Goal: Task Accomplishment & Management: Manage account settings

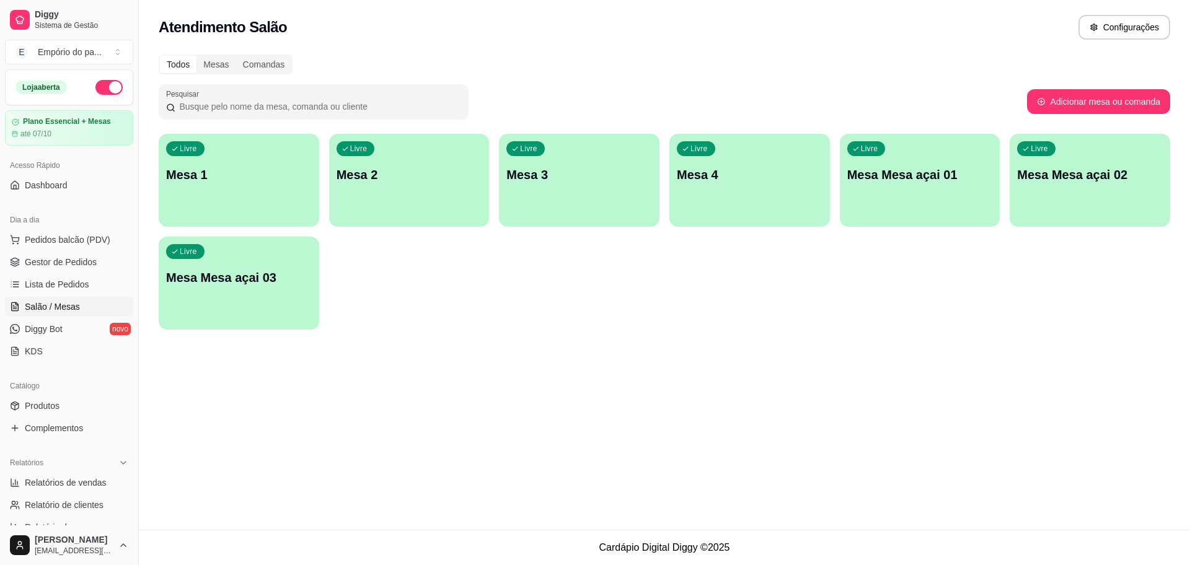
click at [730, 185] on div "Livre Mesa 4" at bounding box center [749, 173] width 161 height 78
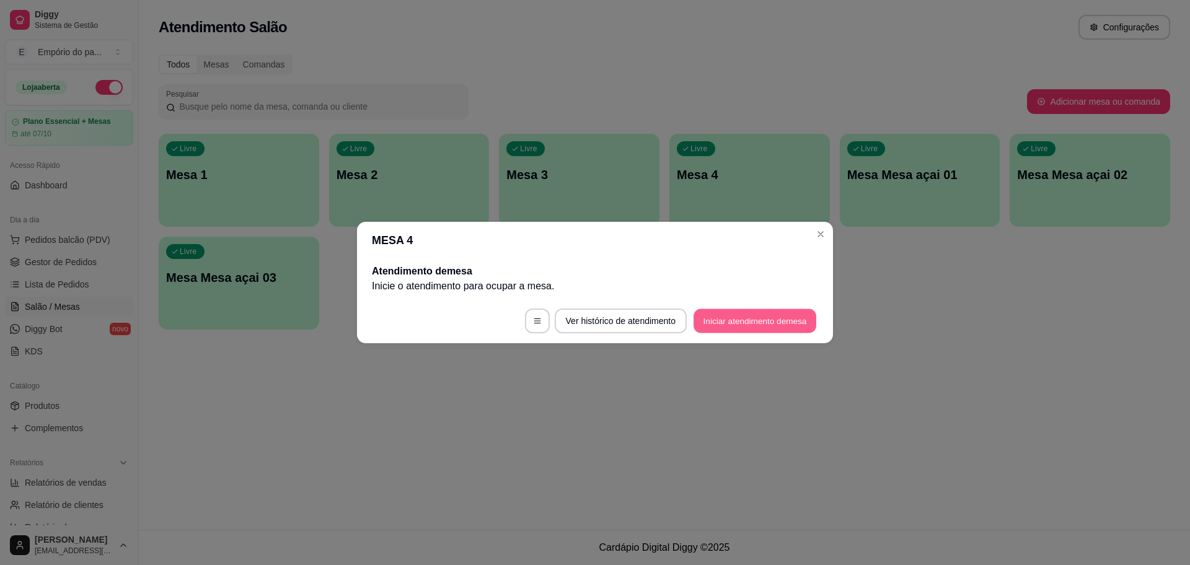
click at [768, 320] on button "Iniciar atendimento de mesa" at bounding box center [755, 321] width 123 height 24
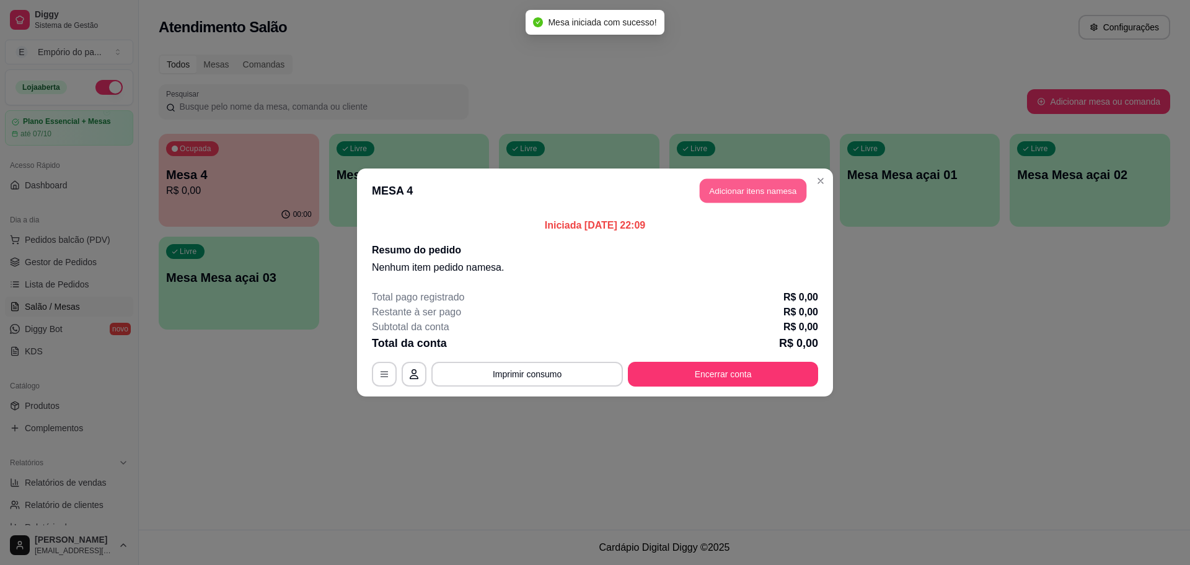
click at [772, 189] on button "Adicionar itens na mesa" at bounding box center [753, 191] width 107 height 24
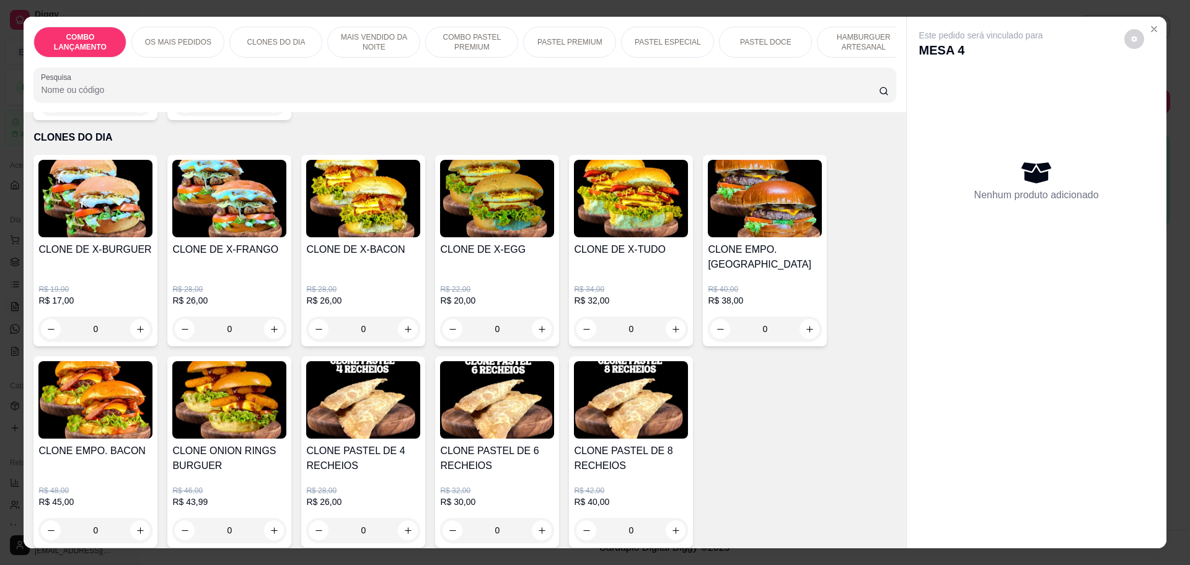
scroll to position [465, 0]
click at [270, 317] on div "0" at bounding box center [229, 329] width 114 height 25
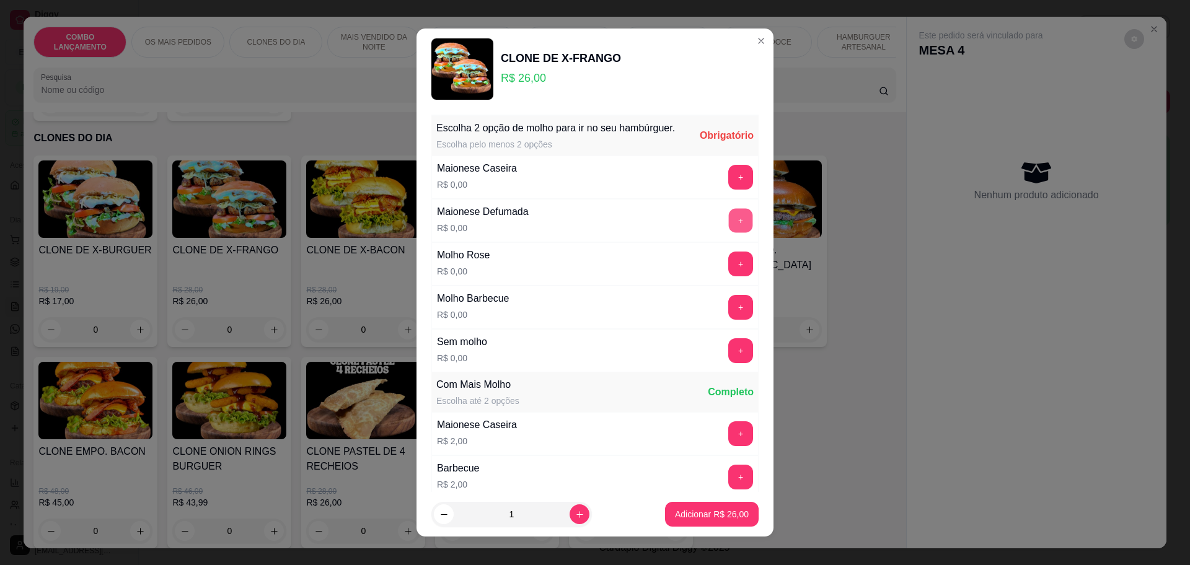
click at [729, 233] on button "+" at bounding box center [741, 221] width 24 height 24
click at [728, 230] on button "+" at bounding box center [740, 220] width 25 height 25
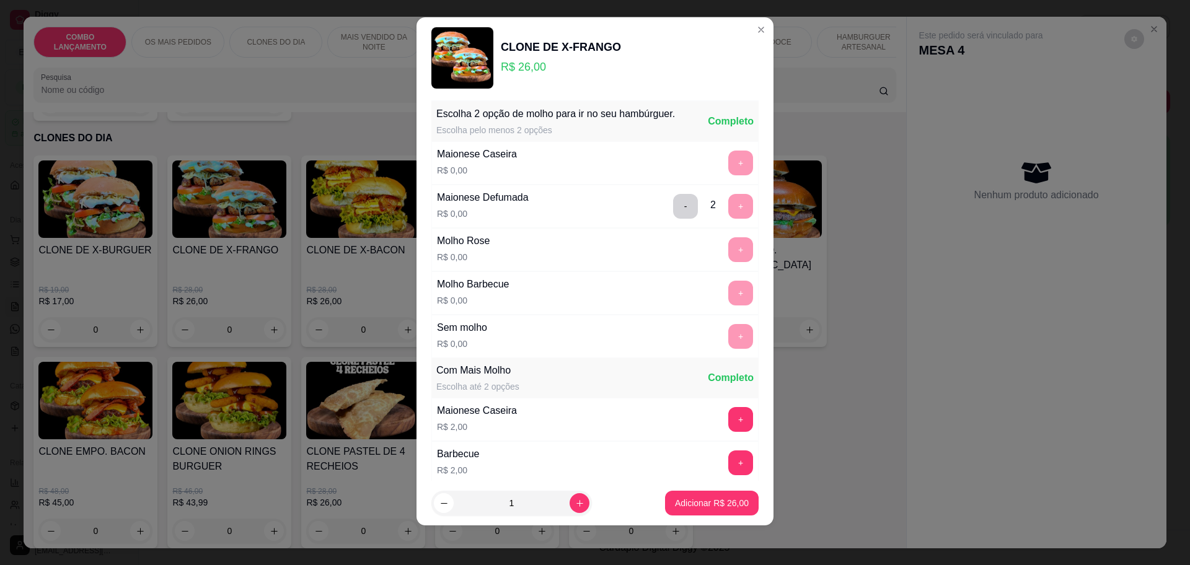
scroll to position [0, 0]
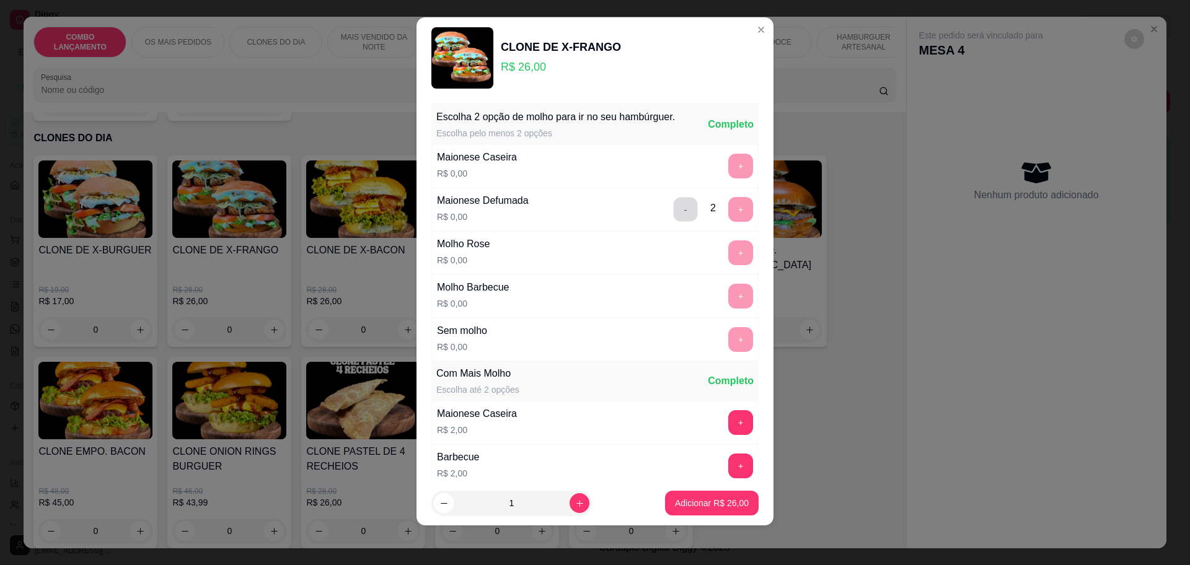
click at [674, 205] on button "-" at bounding box center [686, 210] width 24 height 24
click at [729, 309] on button "+" at bounding box center [741, 296] width 24 height 24
click at [697, 496] on button "Adicionar R$ 26,00" at bounding box center [711, 504] width 91 height 24
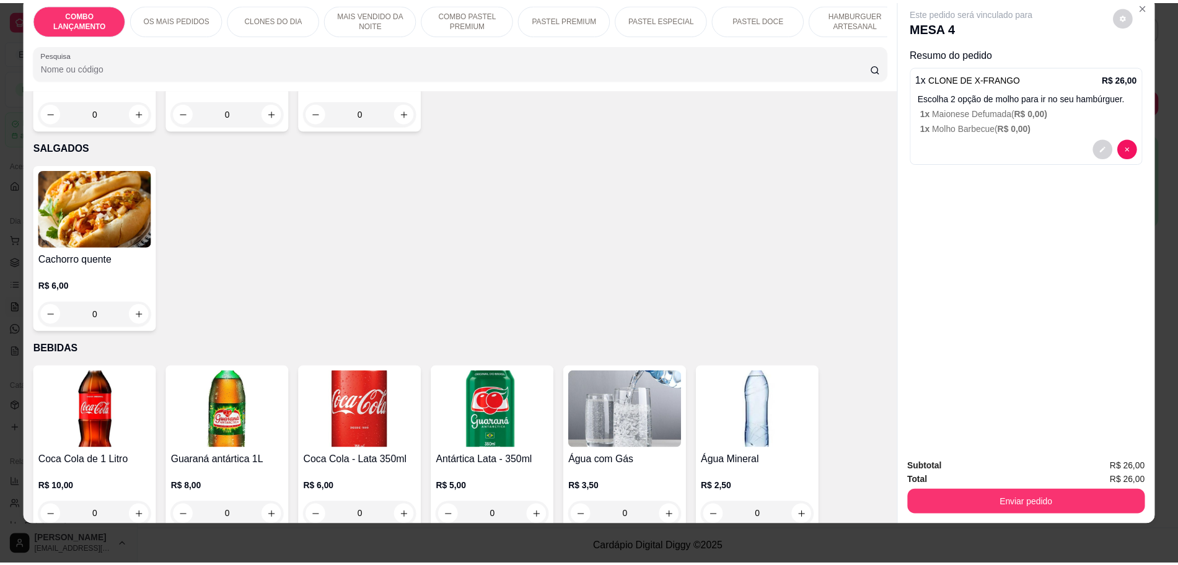
scroll to position [4108, 0]
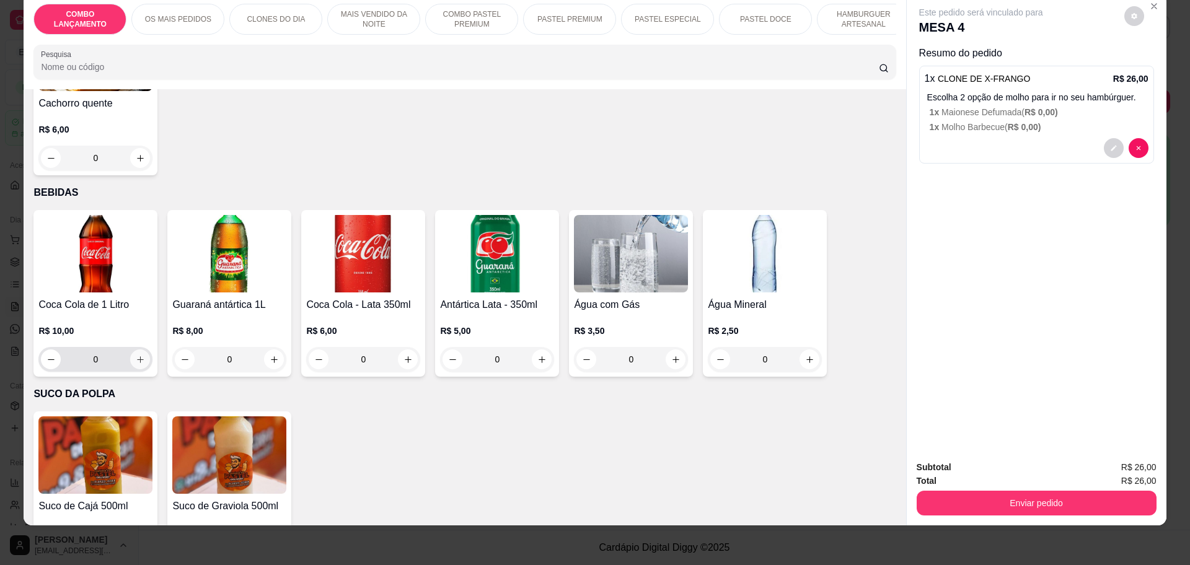
click at [138, 355] on icon "increase-product-quantity" at bounding box center [140, 359] width 9 height 9
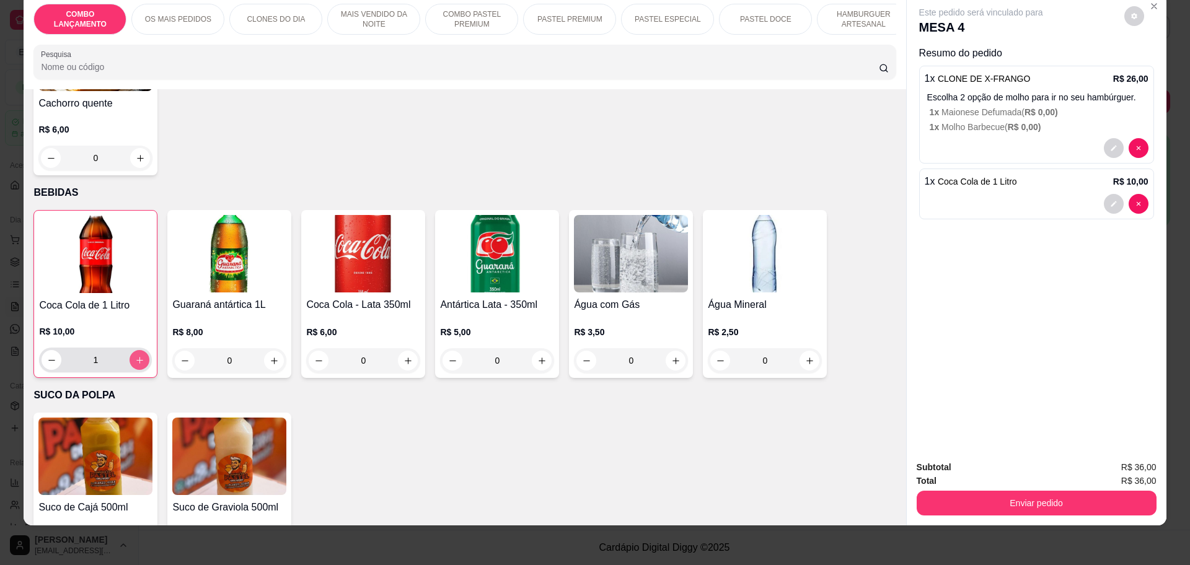
type input "1"
click at [1036, 497] on button "Enviar pedido" at bounding box center [1037, 503] width 240 height 25
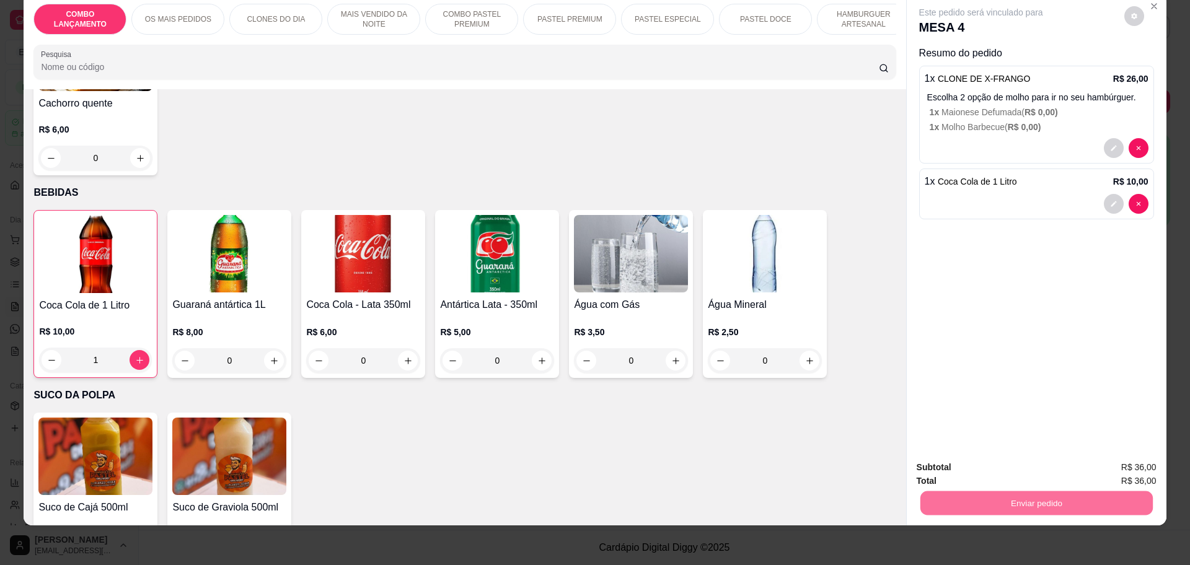
click at [1113, 465] on button "Enviar pedido" at bounding box center [1123, 473] width 70 height 24
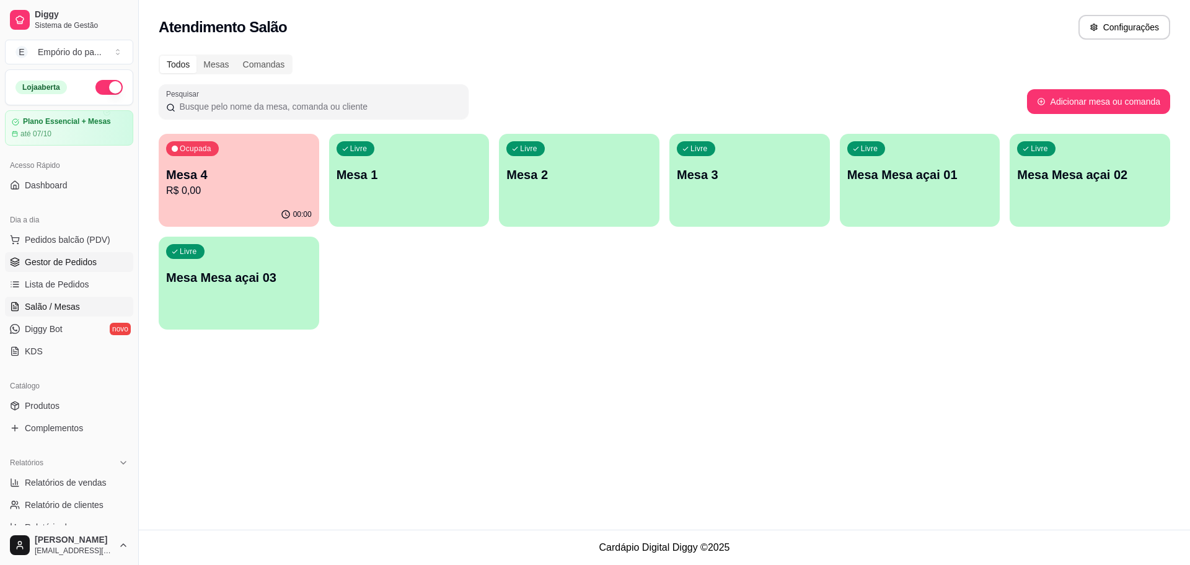
click at [40, 259] on span "Gestor de Pedidos" at bounding box center [61, 262] width 72 height 12
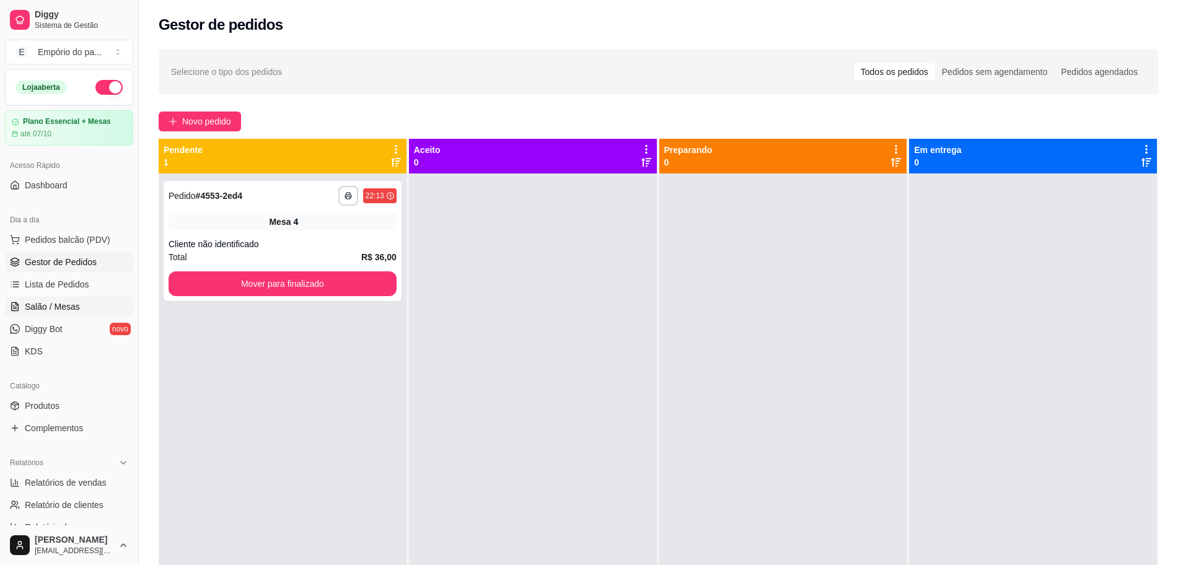
click at [65, 308] on span "Salão / Mesas" at bounding box center [52, 307] width 55 height 12
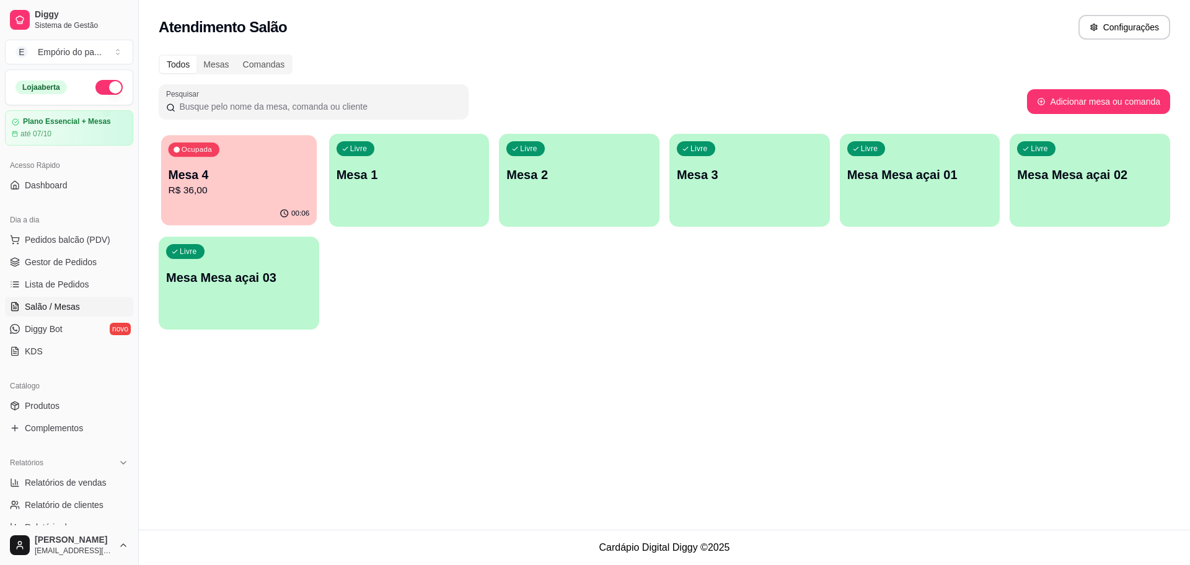
click at [272, 176] on p "Mesa 4" at bounding box center [239, 175] width 141 height 17
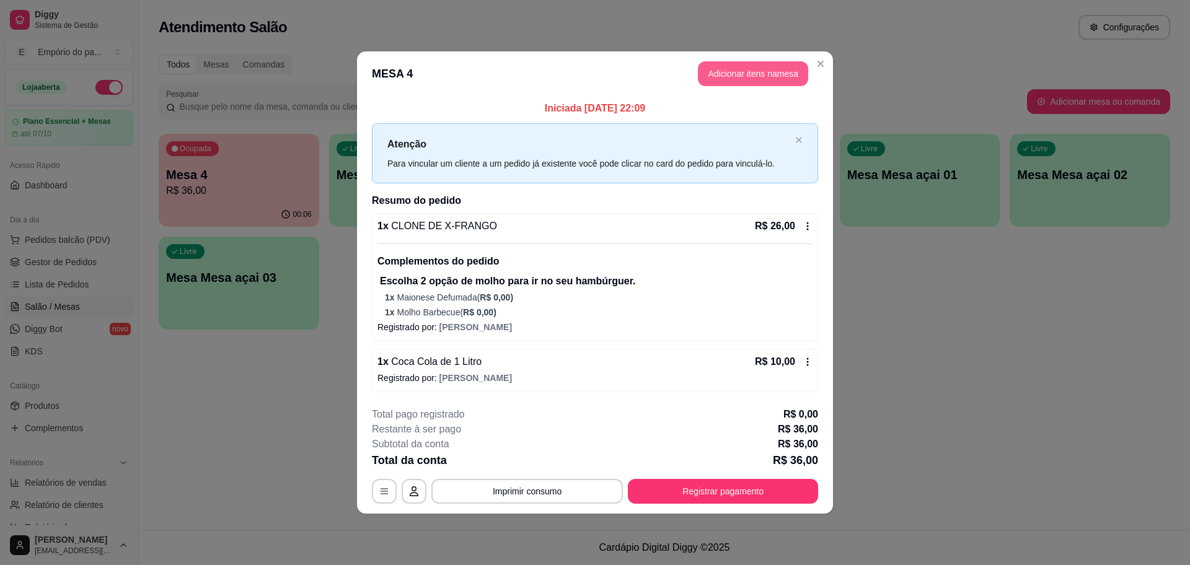
click at [770, 69] on button "Adicionar itens na mesa" at bounding box center [753, 73] width 110 height 25
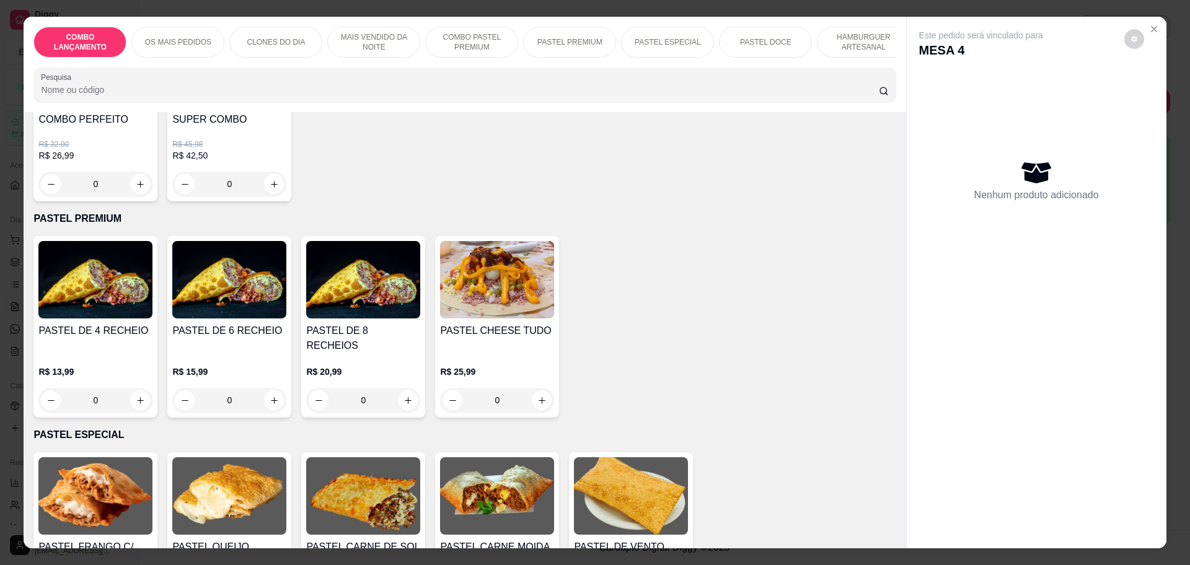
scroll to position [1472, 0]
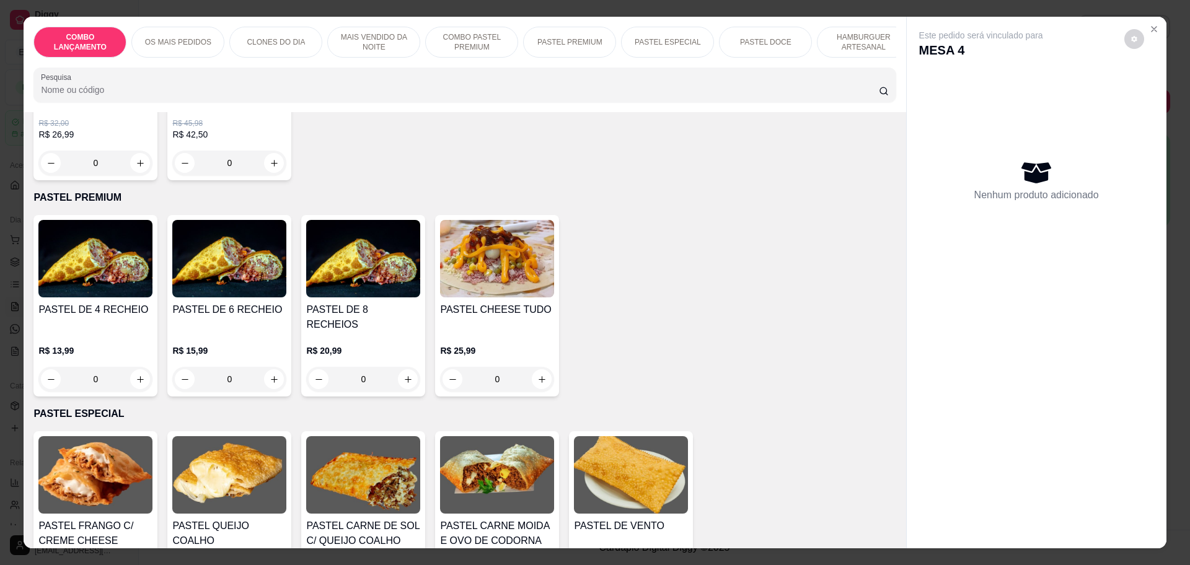
click at [131, 367] on div "0" at bounding box center [95, 379] width 114 height 25
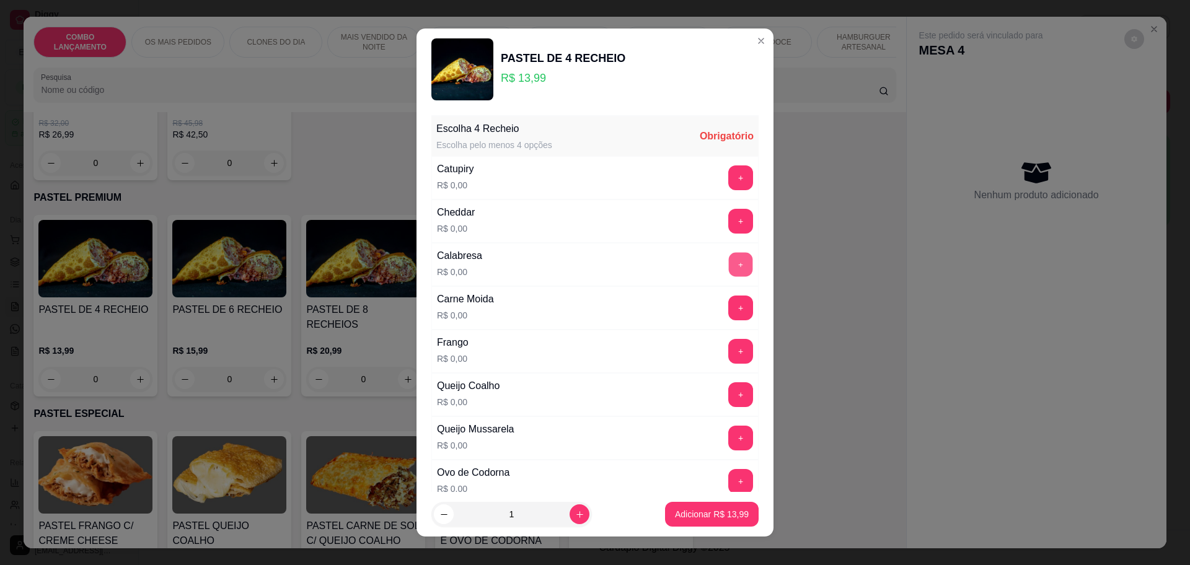
click at [729, 266] on button "+" at bounding box center [741, 264] width 24 height 24
click at [728, 481] on button "+" at bounding box center [740, 481] width 25 height 25
click at [728, 439] on button "+" at bounding box center [740, 438] width 25 height 25
click at [673, 436] on button "-" at bounding box center [685, 438] width 25 height 25
click at [728, 393] on button "+" at bounding box center [740, 394] width 25 height 25
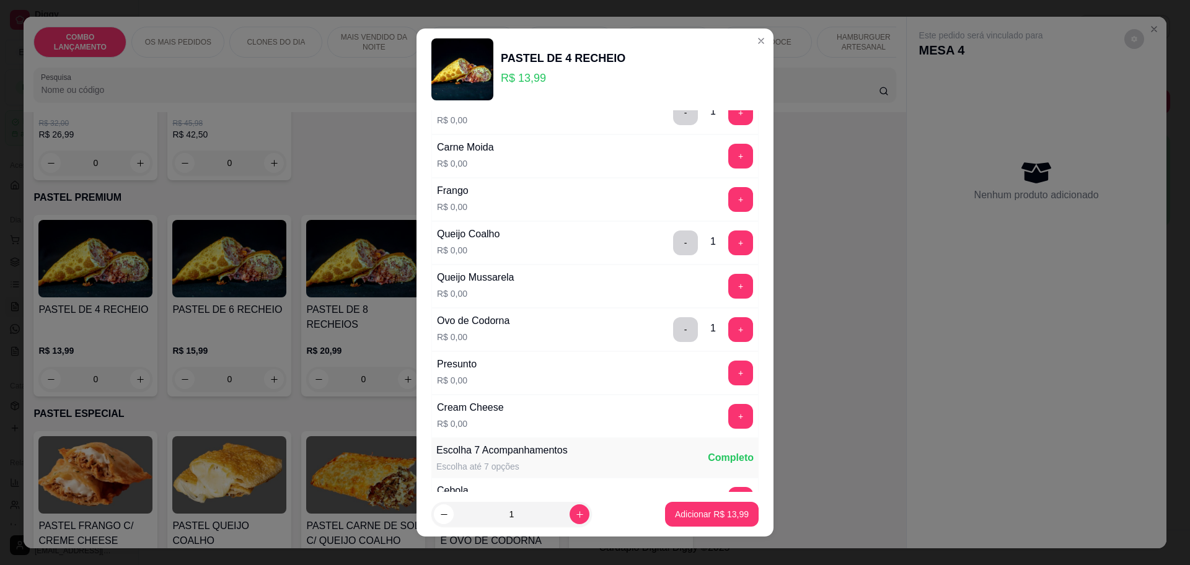
scroll to position [155, 0]
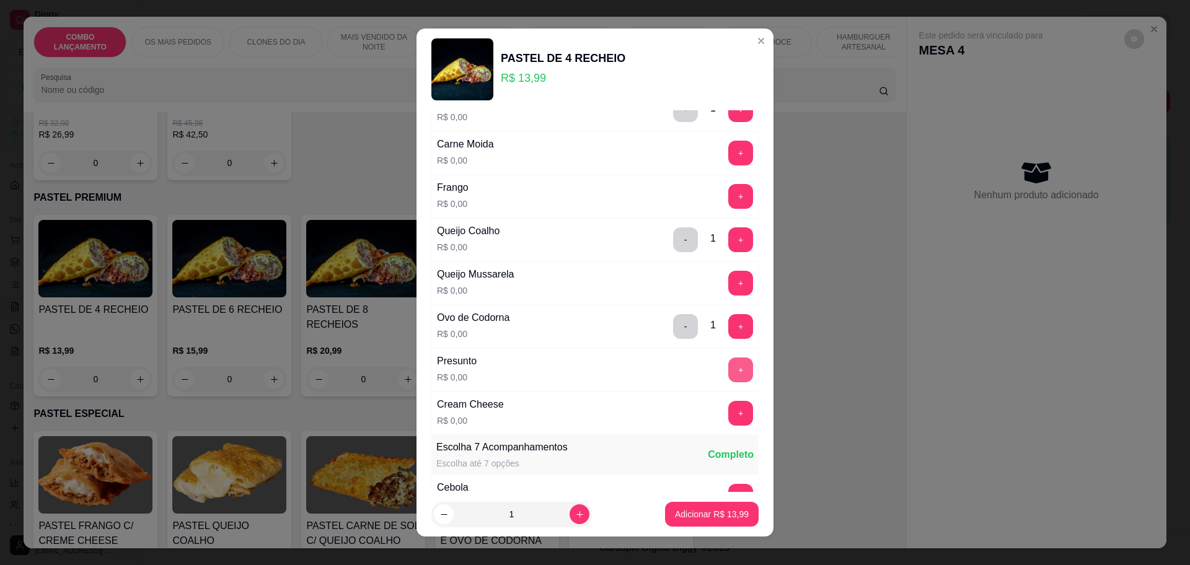
click at [728, 364] on button "+" at bounding box center [740, 370] width 25 height 25
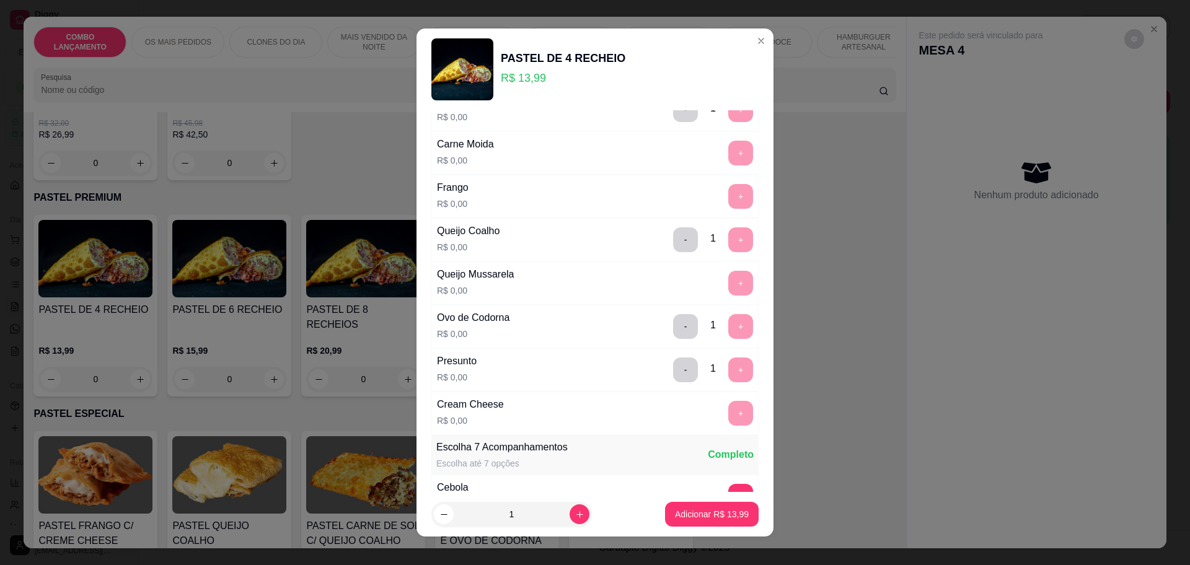
scroll to position [480, 0]
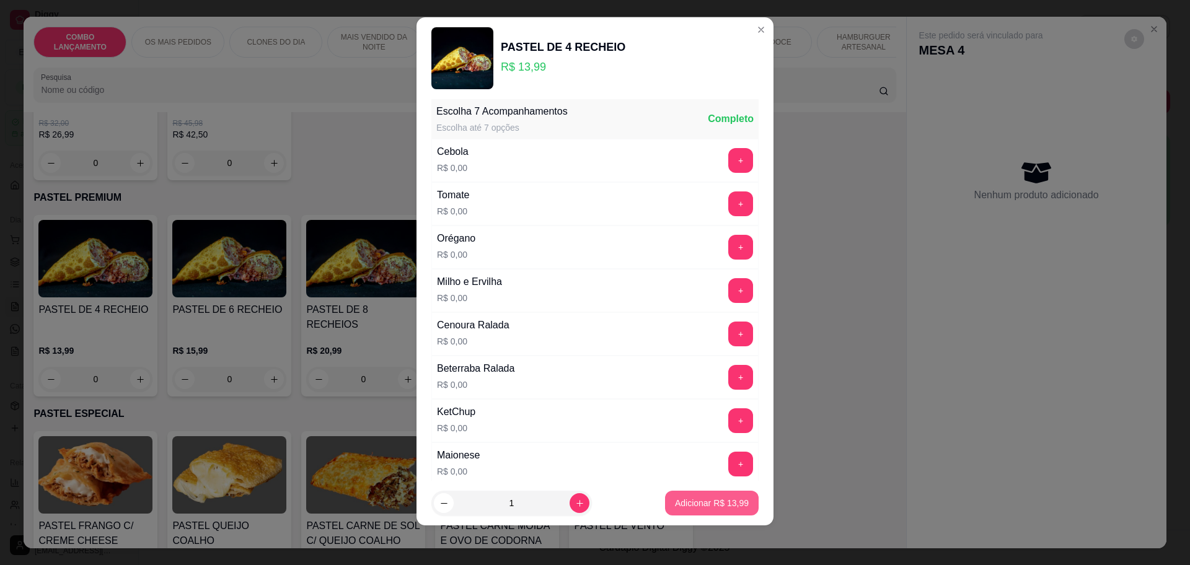
click at [699, 500] on p "Adicionar R$ 13,99" at bounding box center [712, 503] width 74 height 12
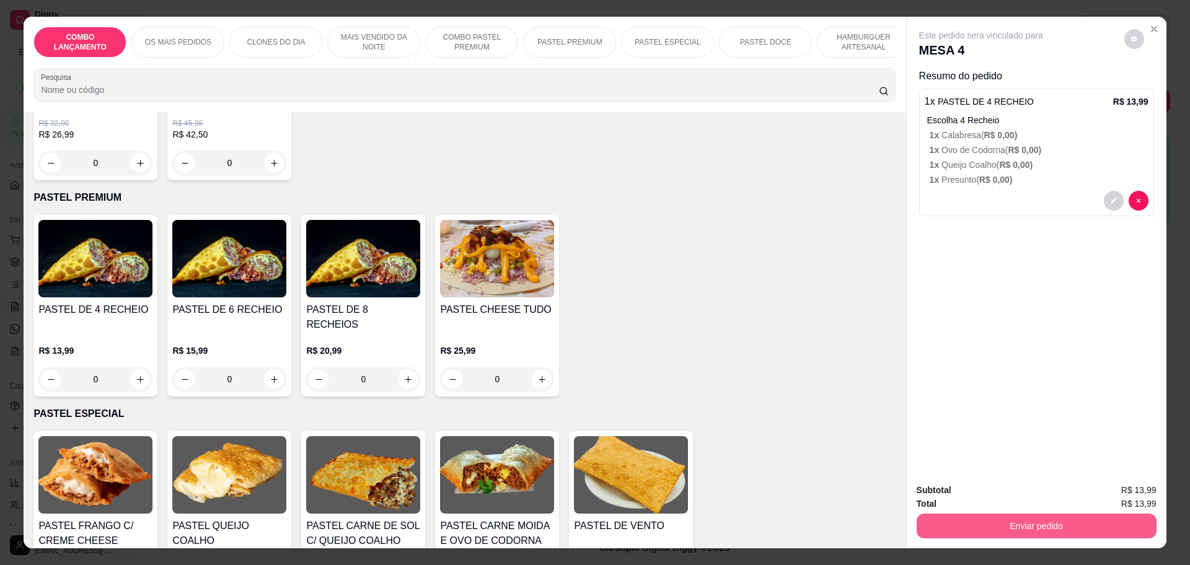
click at [1031, 519] on button "Enviar pedido" at bounding box center [1037, 526] width 240 height 25
click at [1112, 487] on button "Enviar pedido" at bounding box center [1123, 495] width 68 height 23
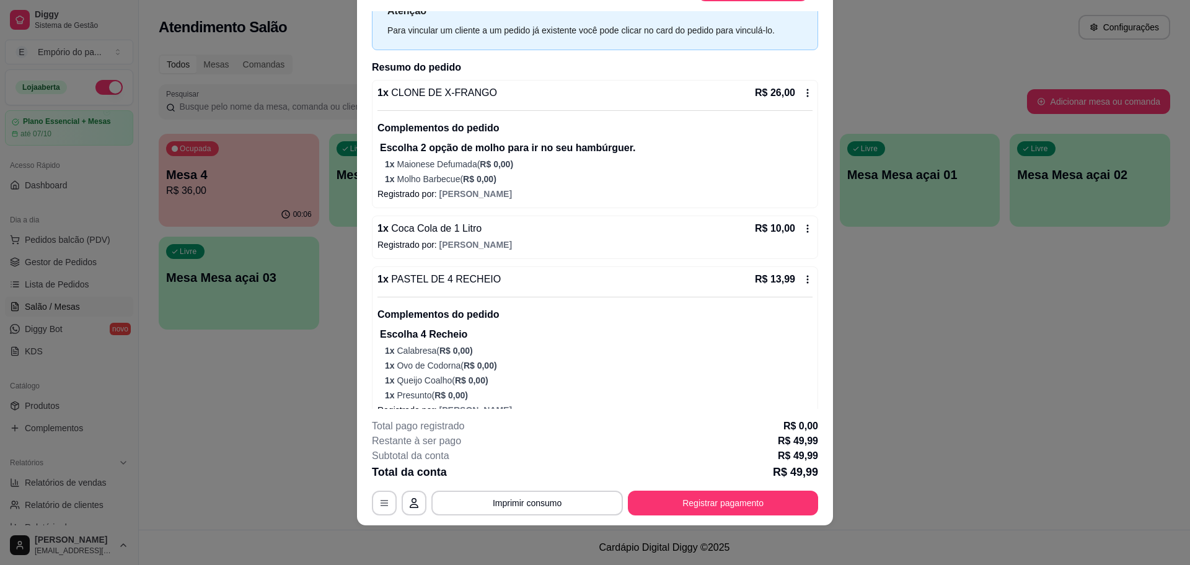
scroll to position [68, 0]
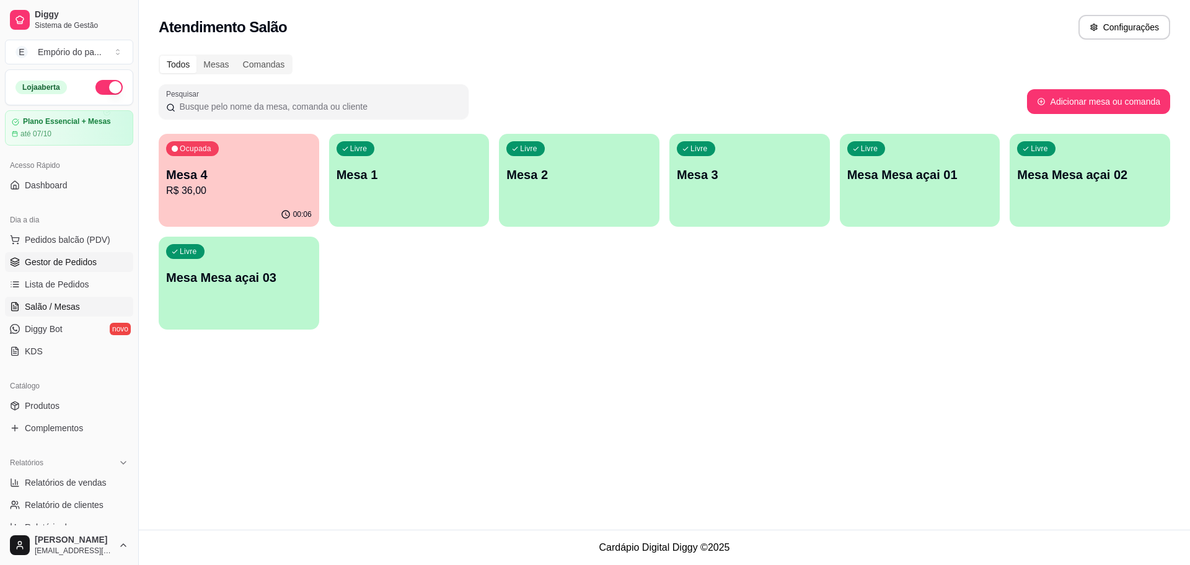
click at [41, 257] on span "Gestor de Pedidos" at bounding box center [61, 262] width 72 height 12
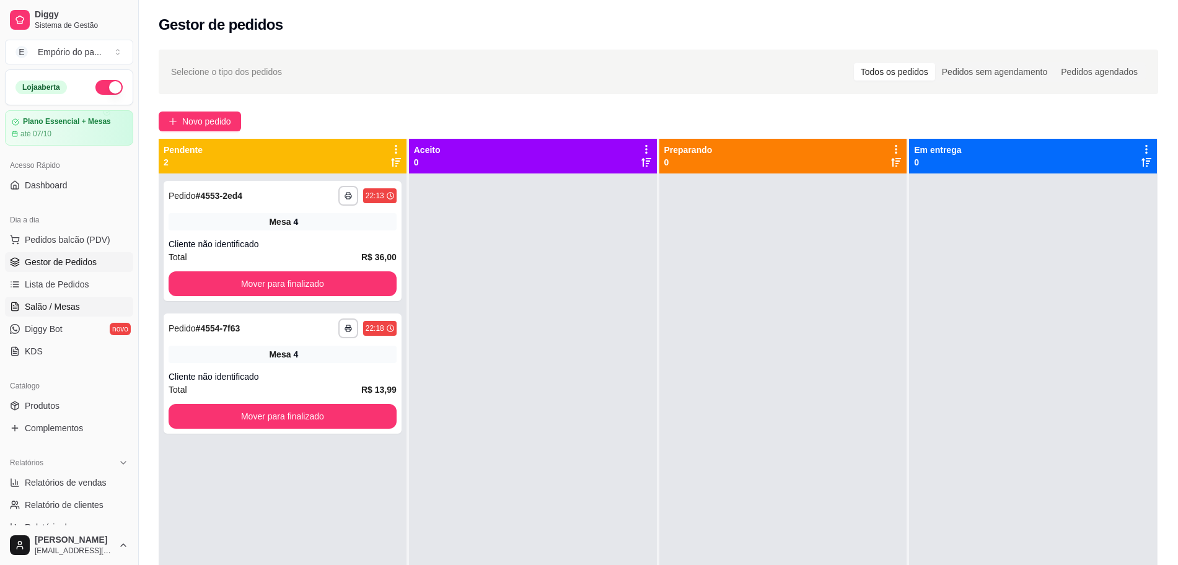
click at [74, 311] on span "Salão / Mesas" at bounding box center [52, 307] width 55 height 12
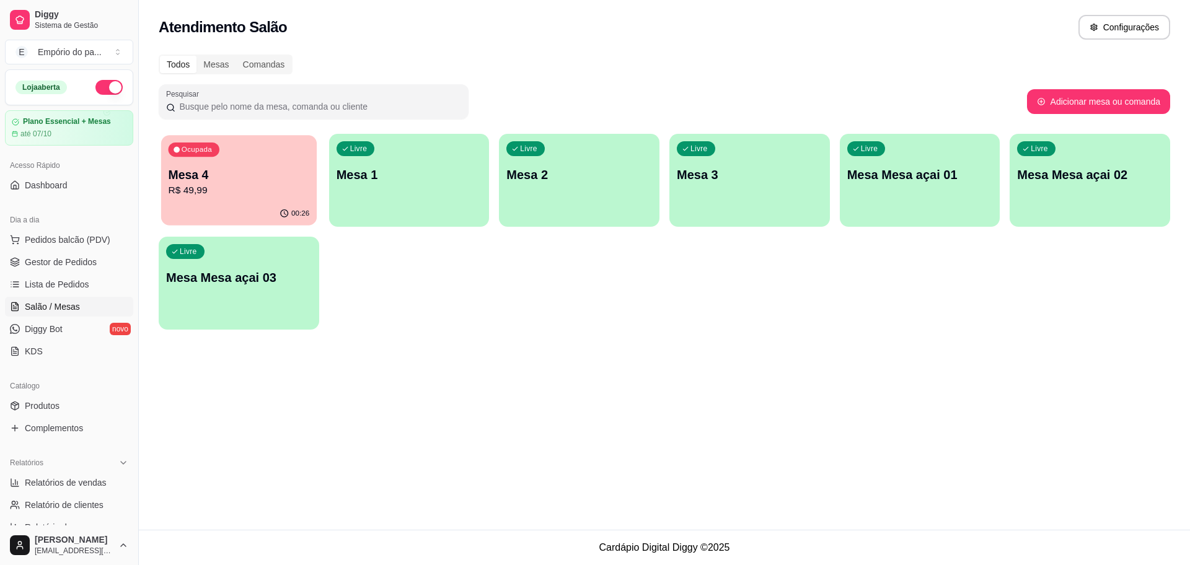
click at [270, 183] on p "R$ 49,99" at bounding box center [239, 190] width 141 height 14
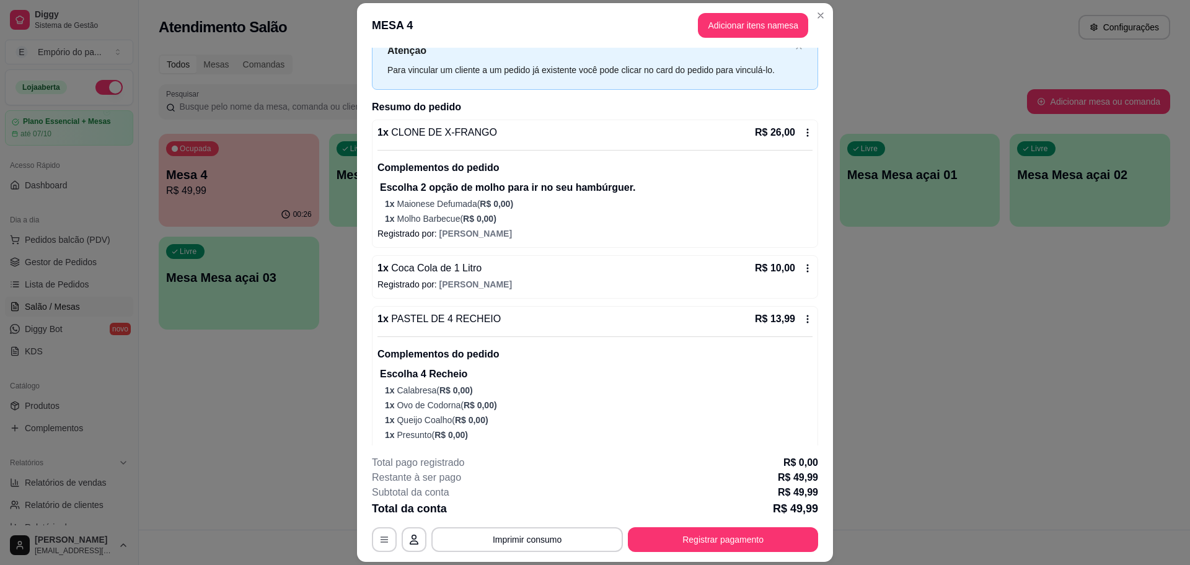
scroll to position [68, 0]
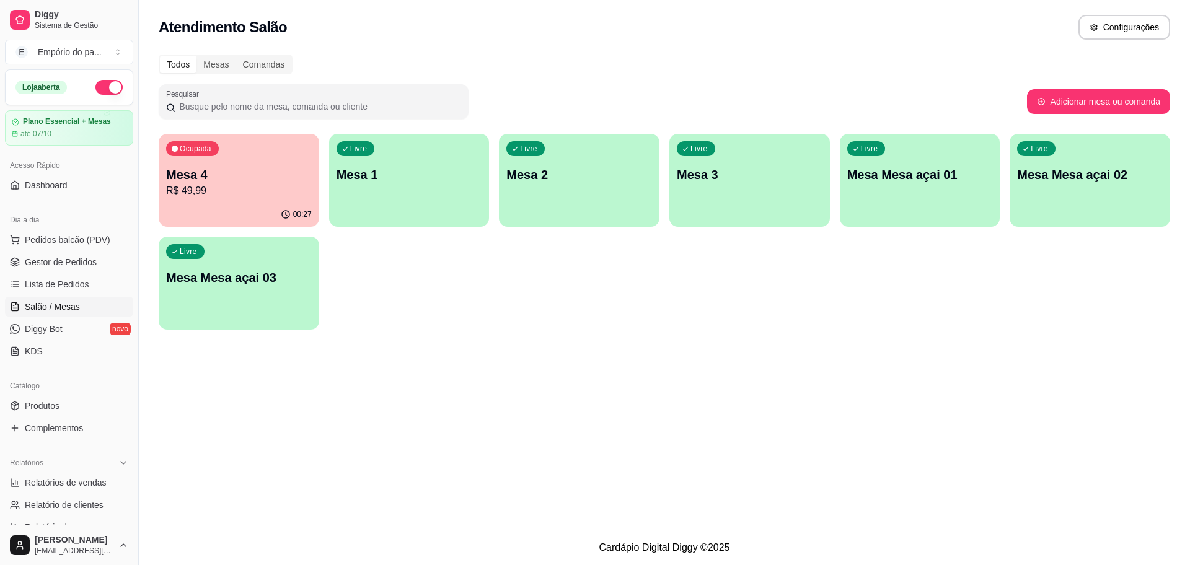
click at [206, 199] on div "Ocupada Mesa 4 R$ 49,99" at bounding box center [239, 168] width 161 height 69
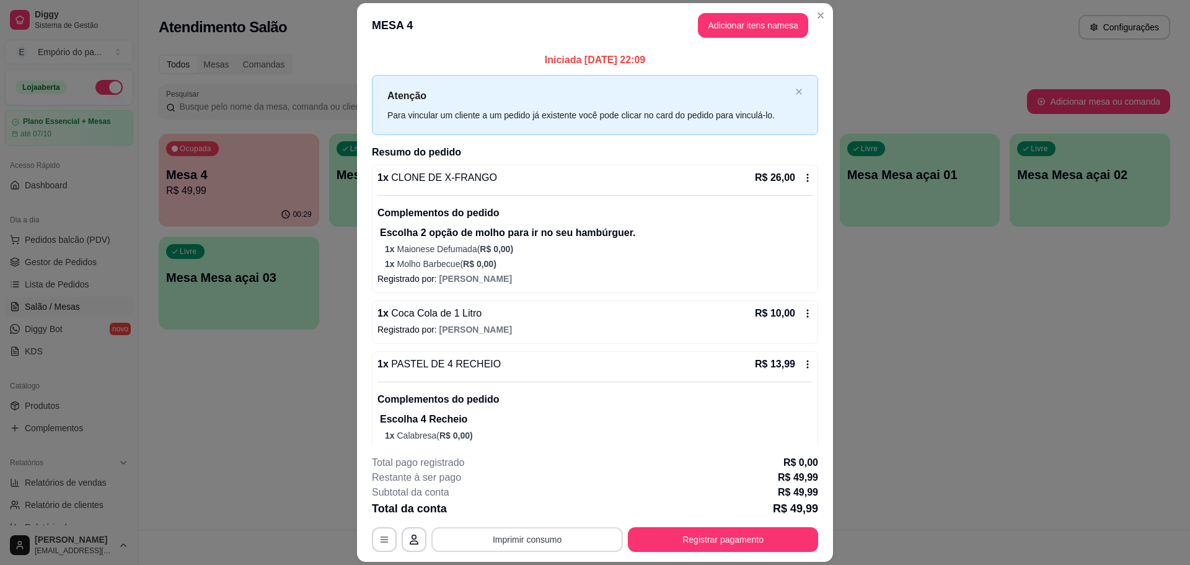
click at [523, 533] on button "Imprimir consumo" at bounding box center [527, 539] width 192 height 25
click at [532, 512] on button "IMPRESSORA" at bounding box center [525, 511] width 90 height 20
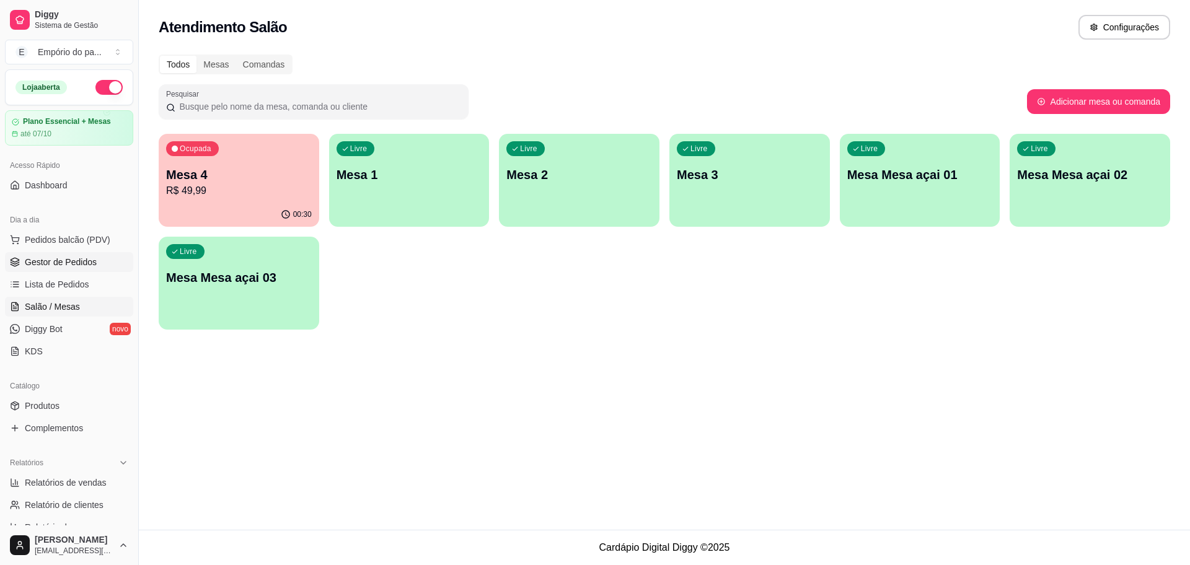
click at [64, 257] on span "Gestor de Pedidos" at bounding box center [61, 262] width 72 height 12
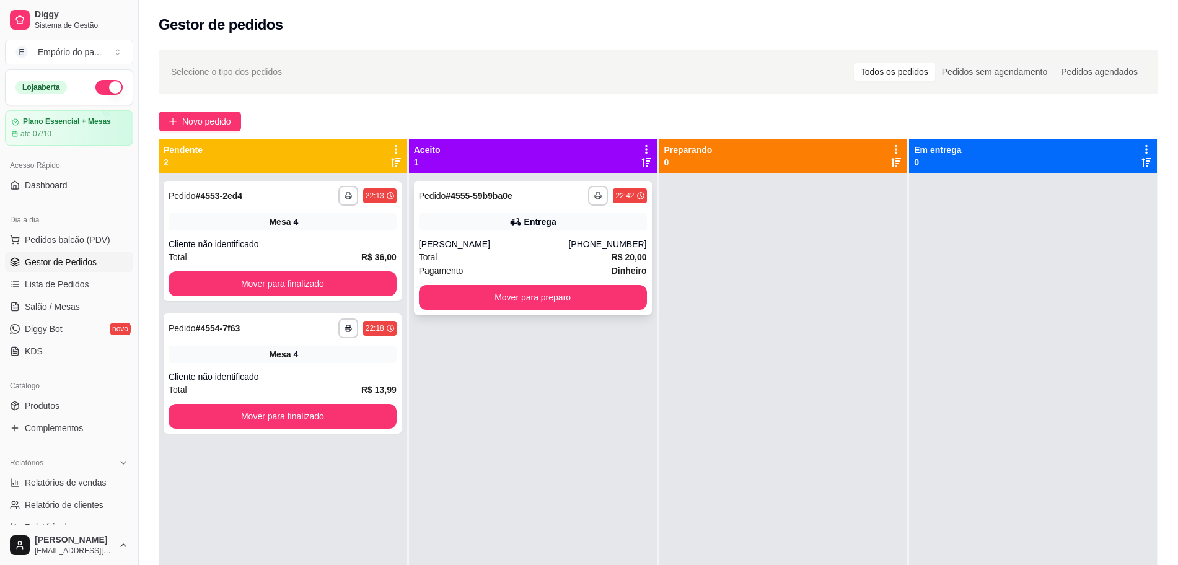
click at [571, 255] on div "Total R$ 20,00" at bounding box center [533, 257] width 228 height 14
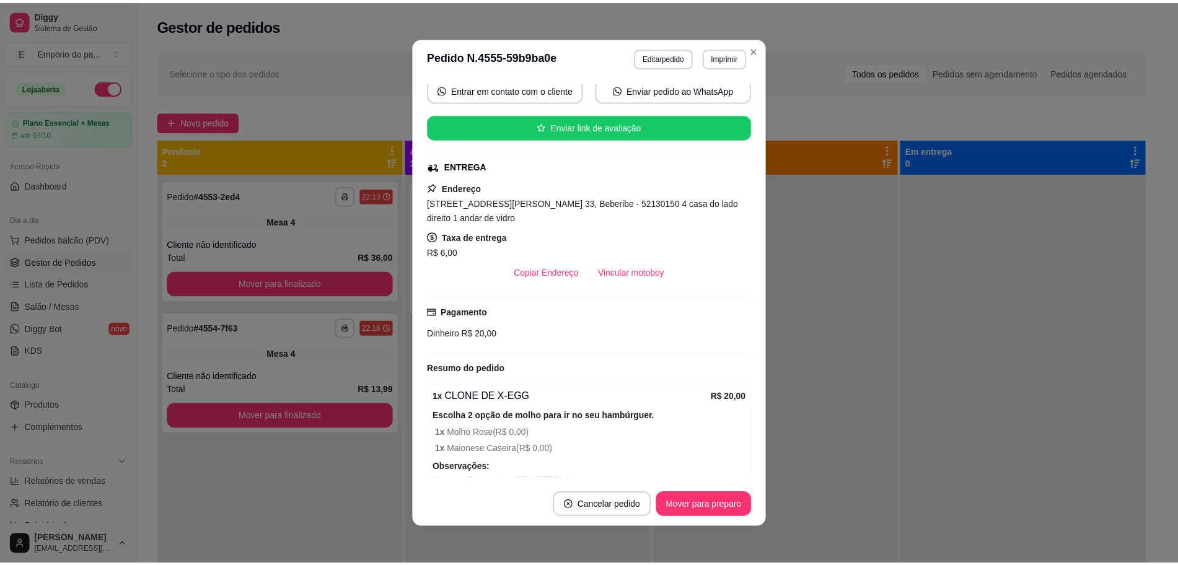
scroll to position [181, 0]
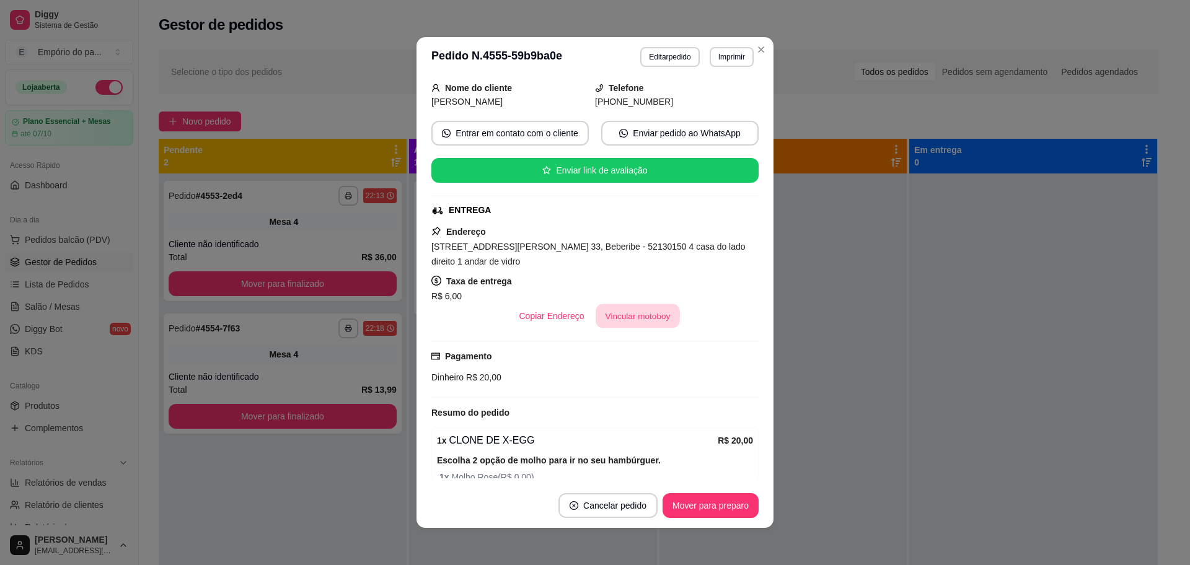
click at [626, 304] on button "Vincular motoboy" at bounding box center [638, 316] width 84 height 24
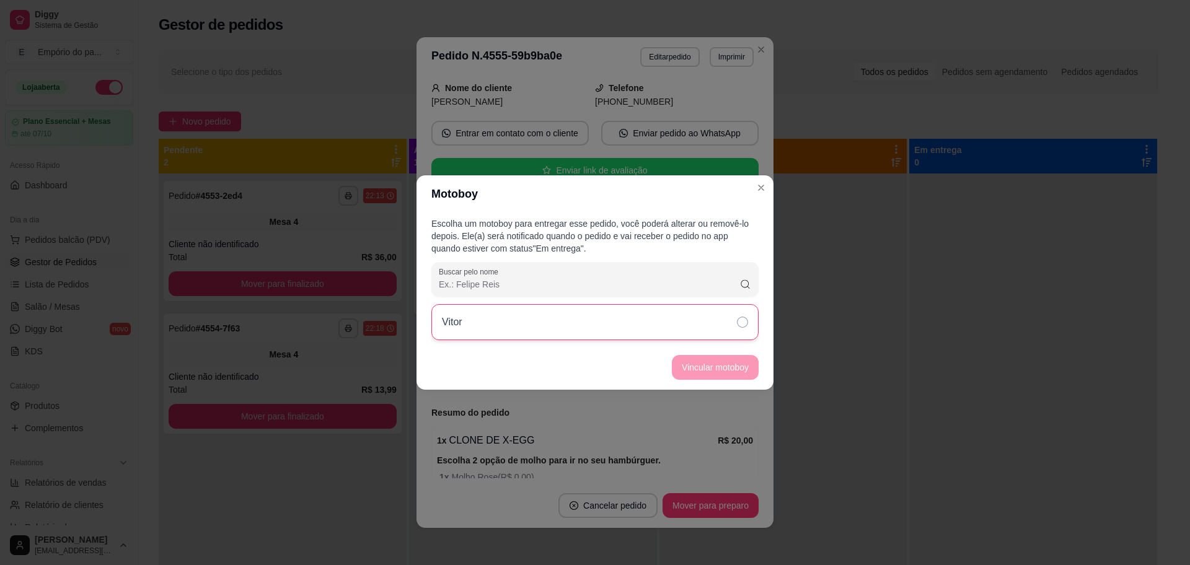
click at [676, 326] on div "Vitor" at bounding box center [594, 322] width 327 height 36
click at [702, 376] on button "Vincular motoboy" at bounding box center [715, 367] width 87 height 25
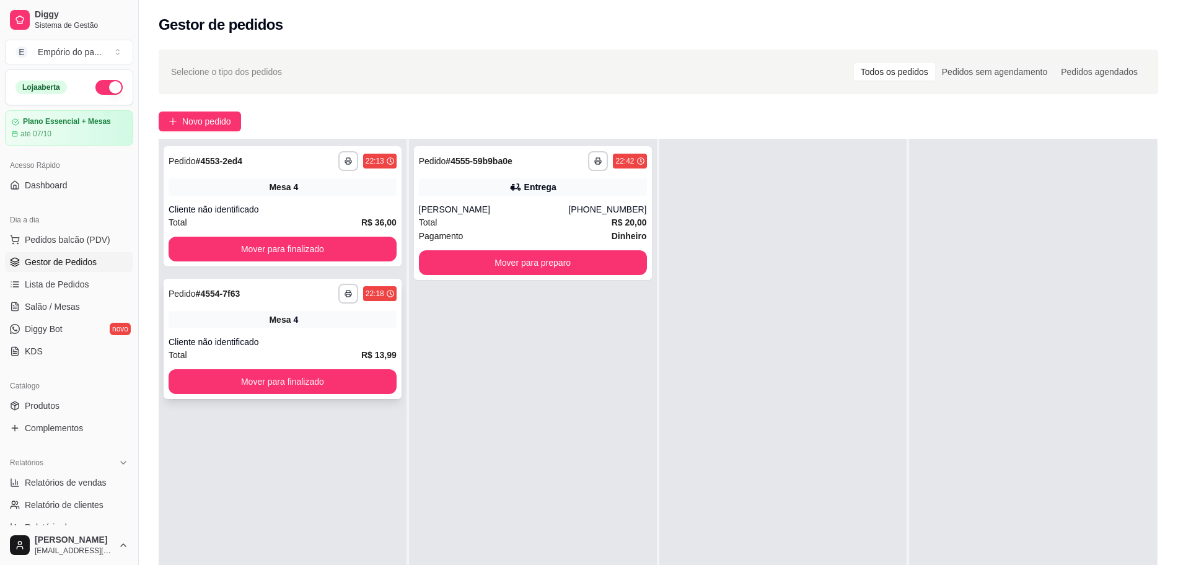
scroll to position [0, 0]
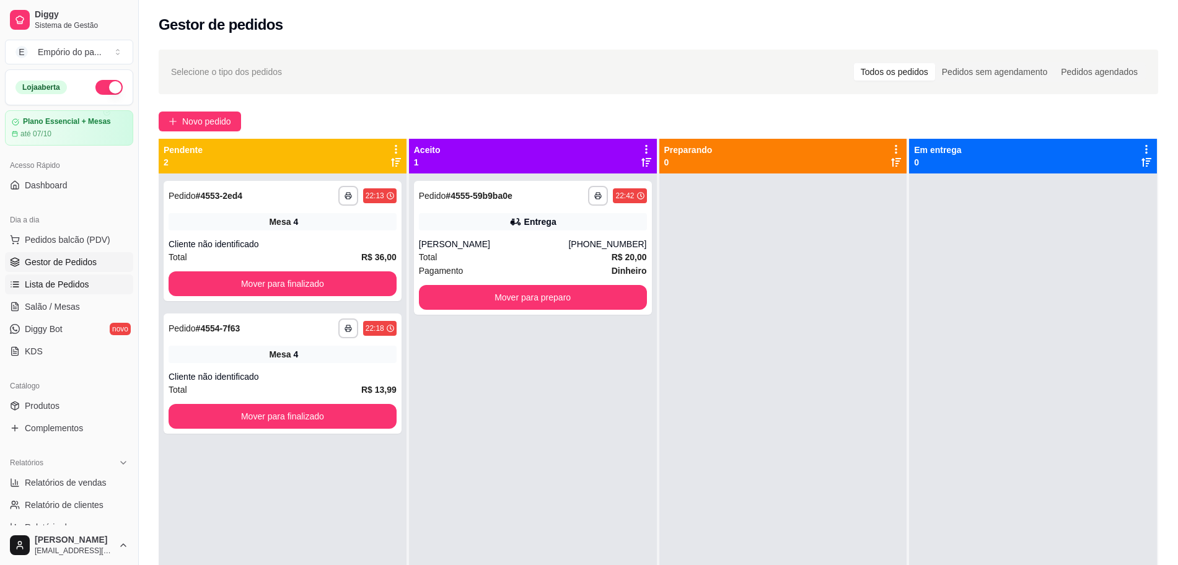
click at [36, 279] on span "Lista de Pedidos" at bounding box center [57, 284] width 64 height 12
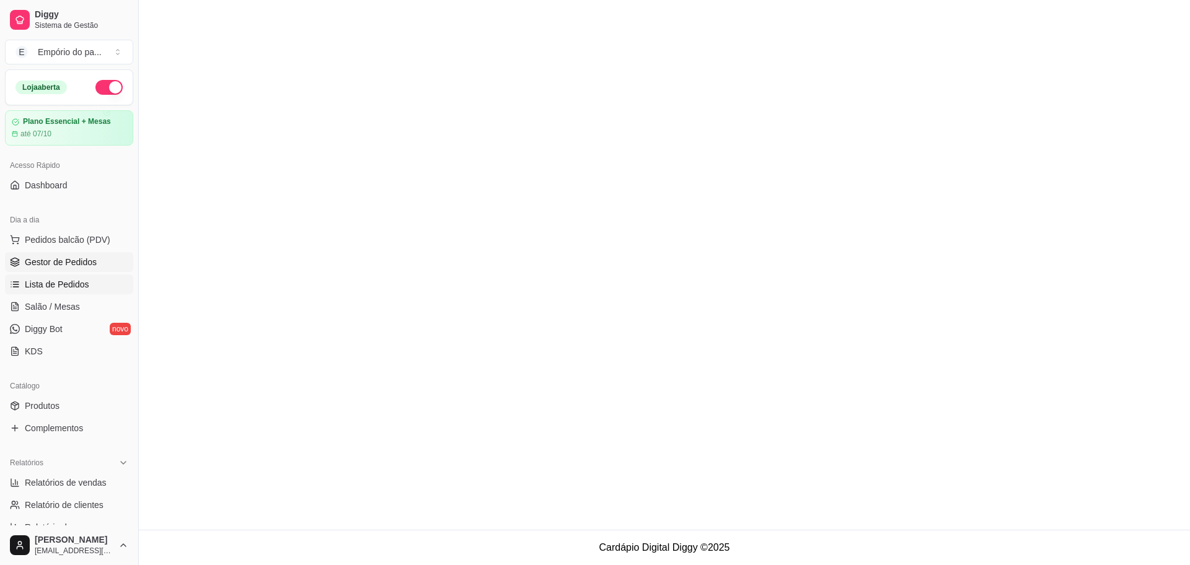
click at [37, 254] on link "Gestor de Pedidos" at bounding box center [69, 262] width 128 height 20
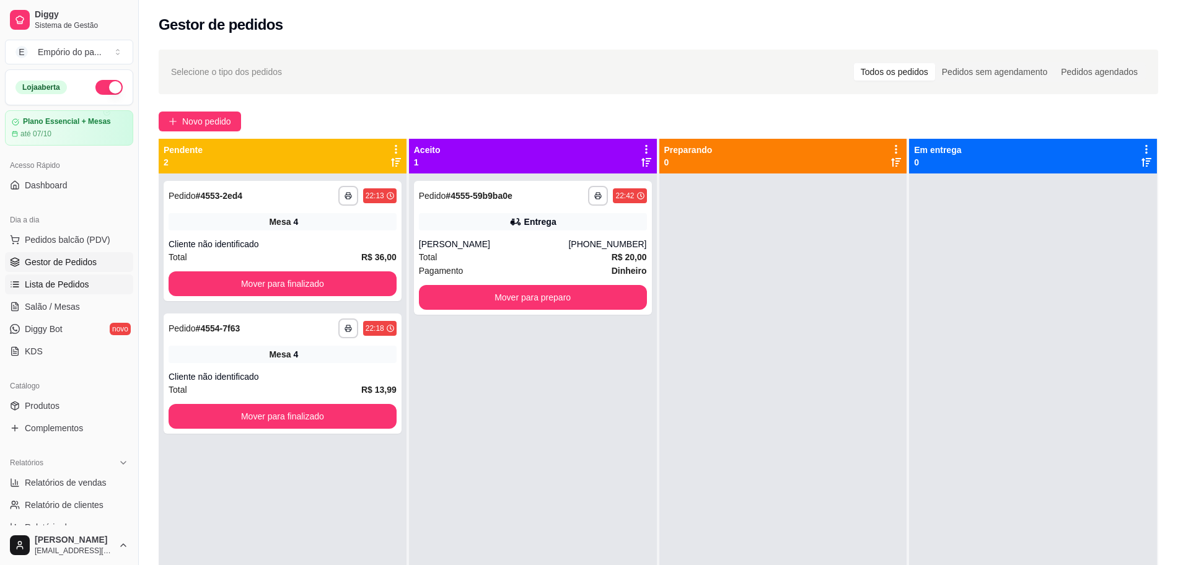
click at [70, 283] on span "Lista de Pedidos" at bounding box center [57, 284] width 64 height 12
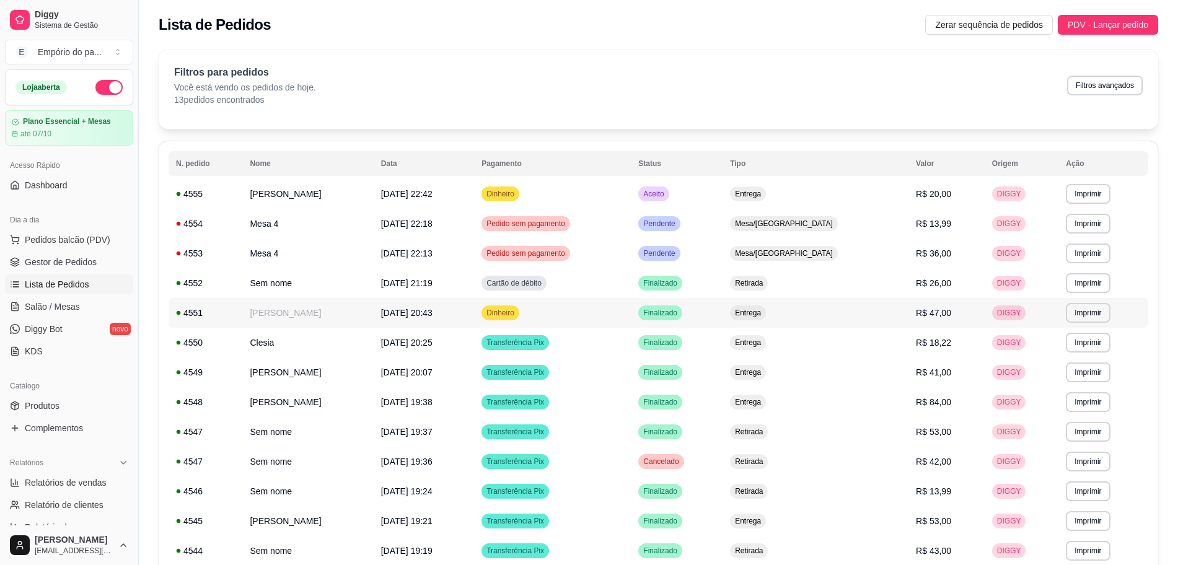
click at [312, 313] on td "[PERSON_NAME]" at bounding box center [307, 313] width 131 height 30
click at [349, 186] on td "[PERSON_NAME]" at bounding box center [307, 194] width 131 height 30
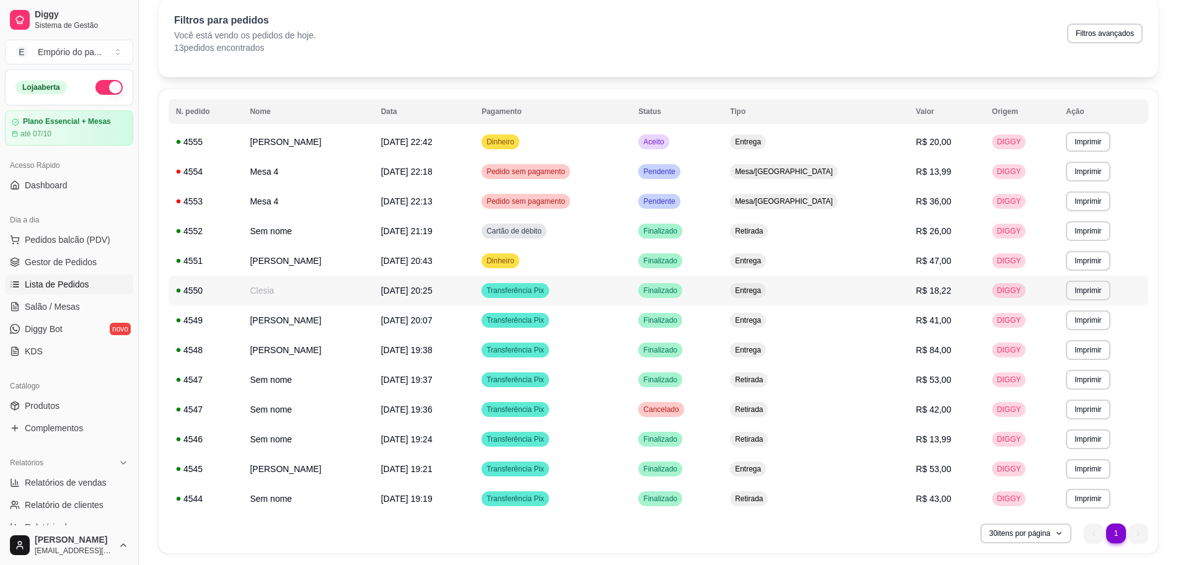
scroll to position [90, 0]
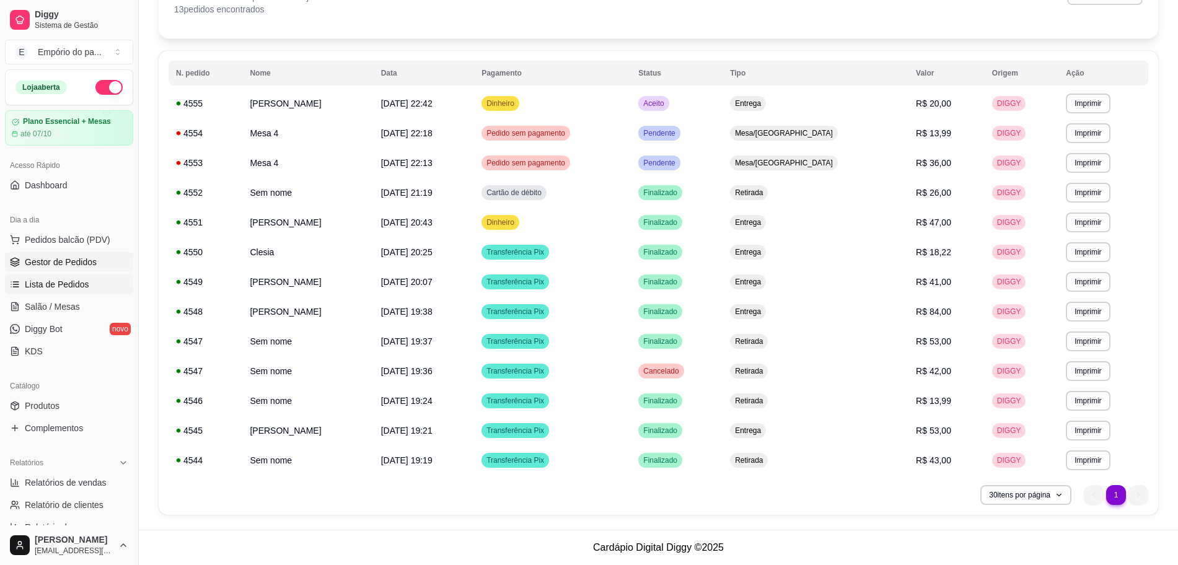
click at [96, 257] on link "Gestor de Pedidos" at bounding box center [69, 262] width 128 height 20
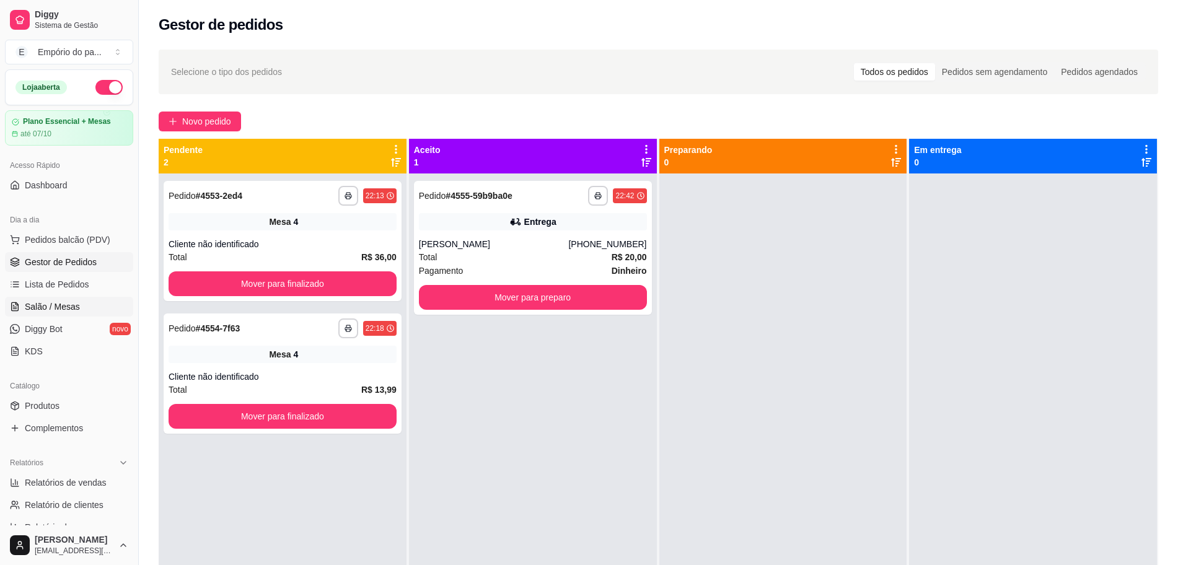
click at [80, 314] on link "Salão / Mesas" at bounding box center [69, 307] width 128 height 20
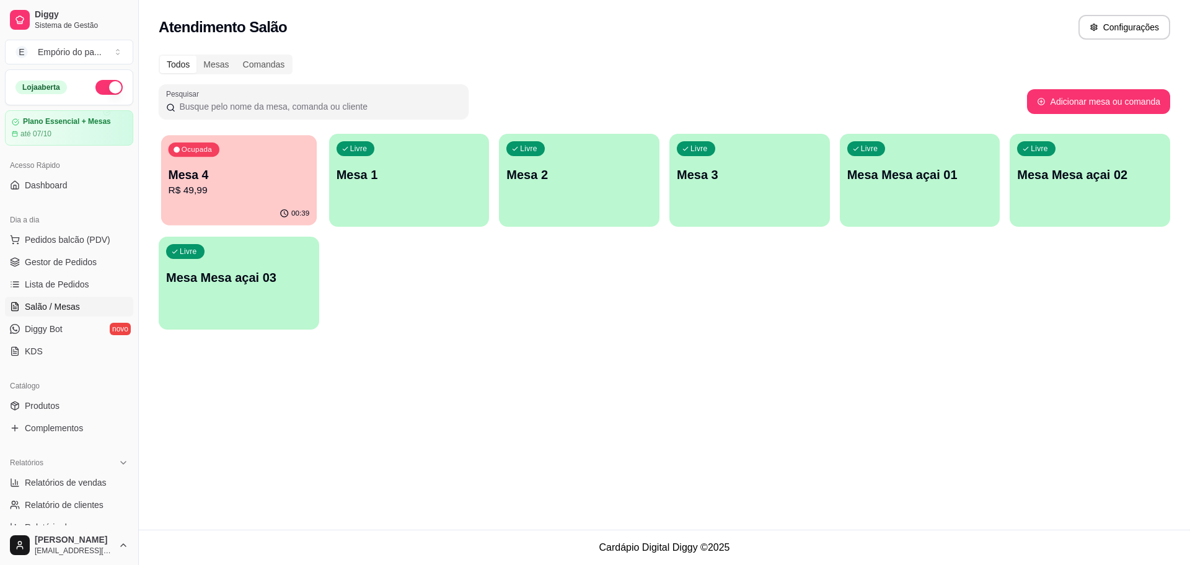
click at [242, 195] on p "R$ 49,99" at bounding box center [239, 190] width 141 height 14
click at [81, 266] on span "Gestor de Pedidos" at bounding box center [61, 262] width 72 height 12
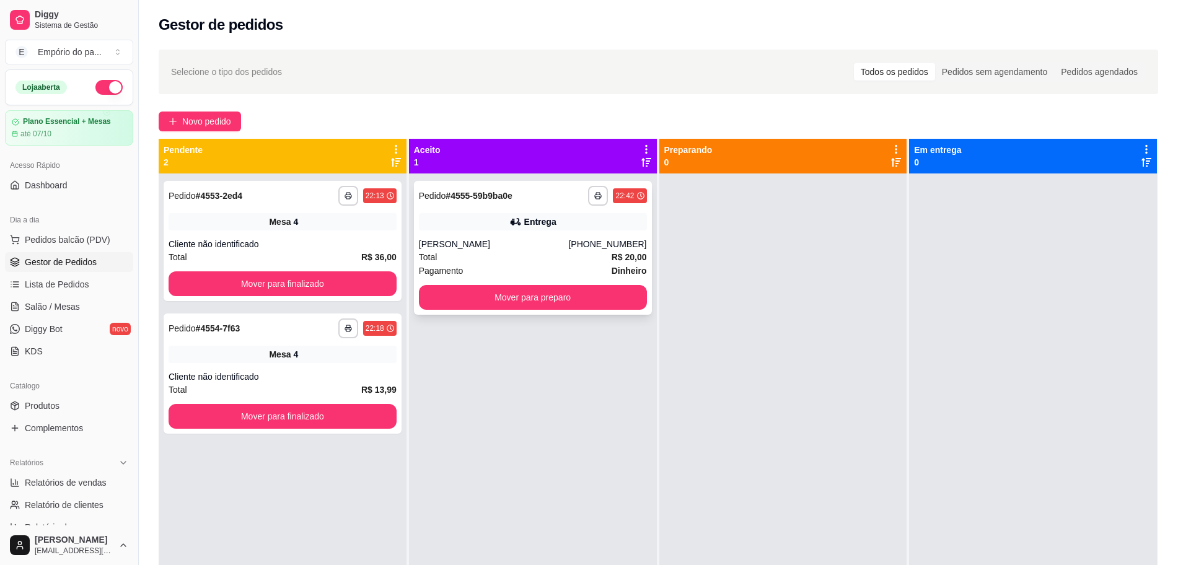
click at [555, 245] on div "[PERSON_NAME]" at bounding box center [494, 244] width 150 height 12
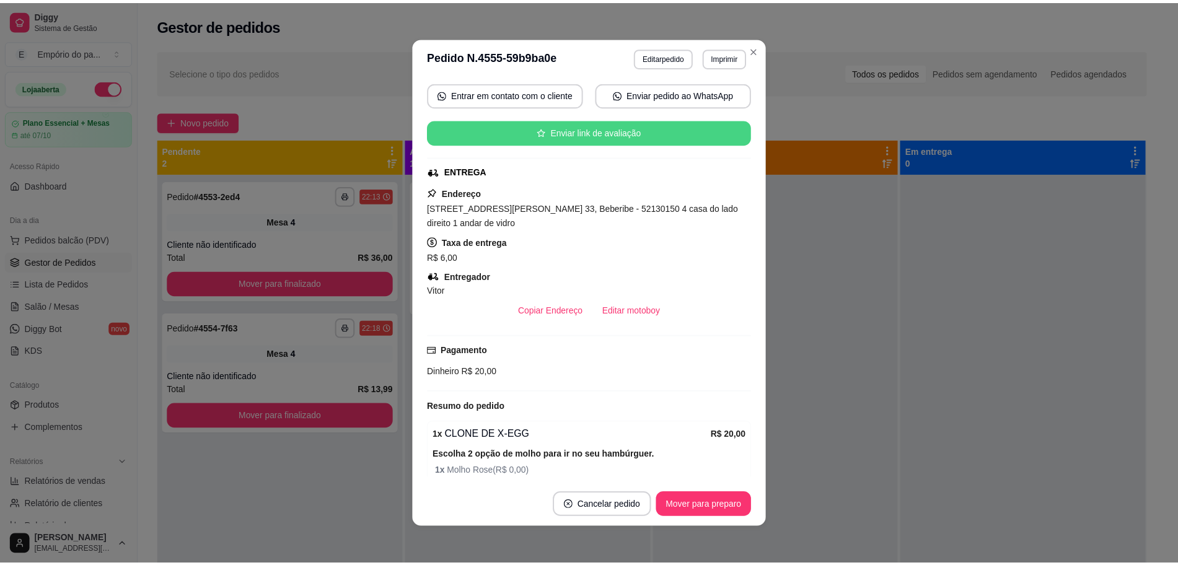
scroll to position [292, 0]
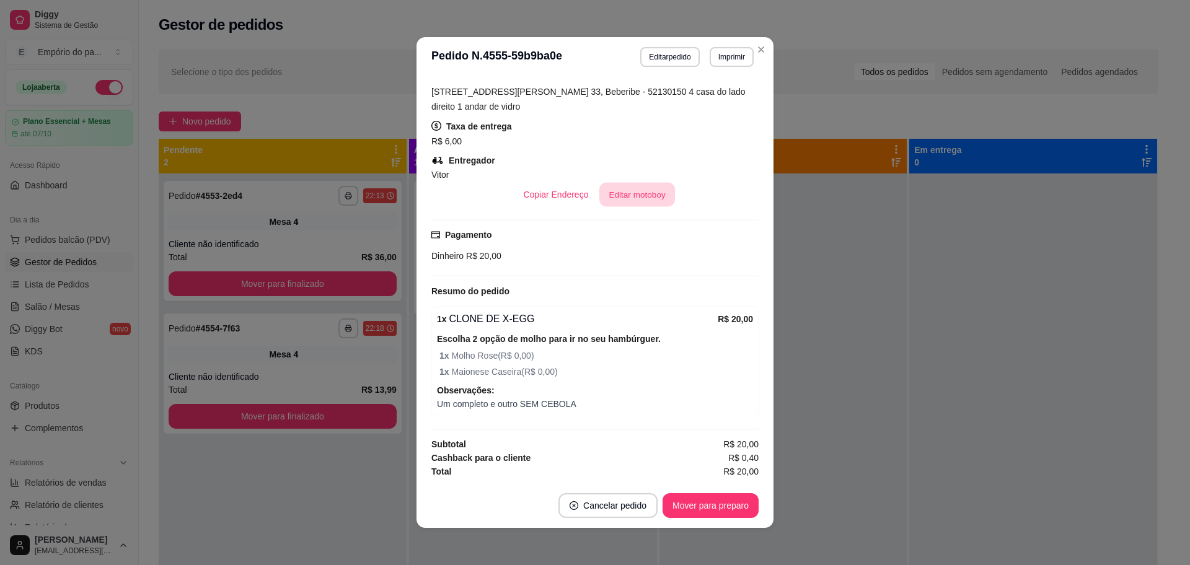
click at [606, 198] on button "Editar motoboy" at bounding box center [637, 195] width 76 height 24
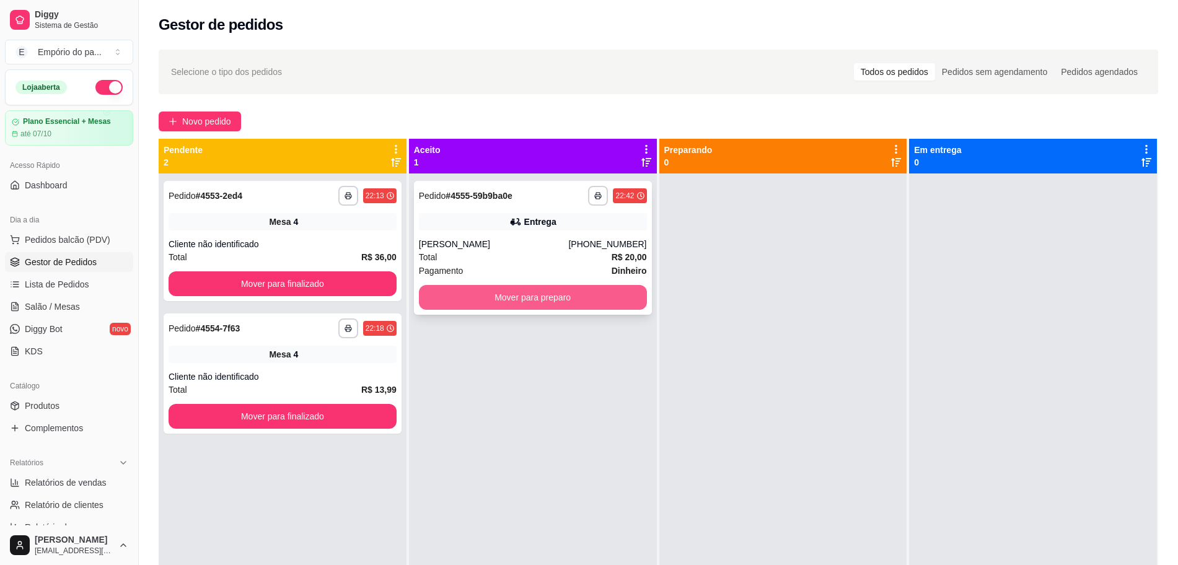
click at [493, 301] on button "Mover para preparo" at bounding box center [533, 297] width 228 height 25
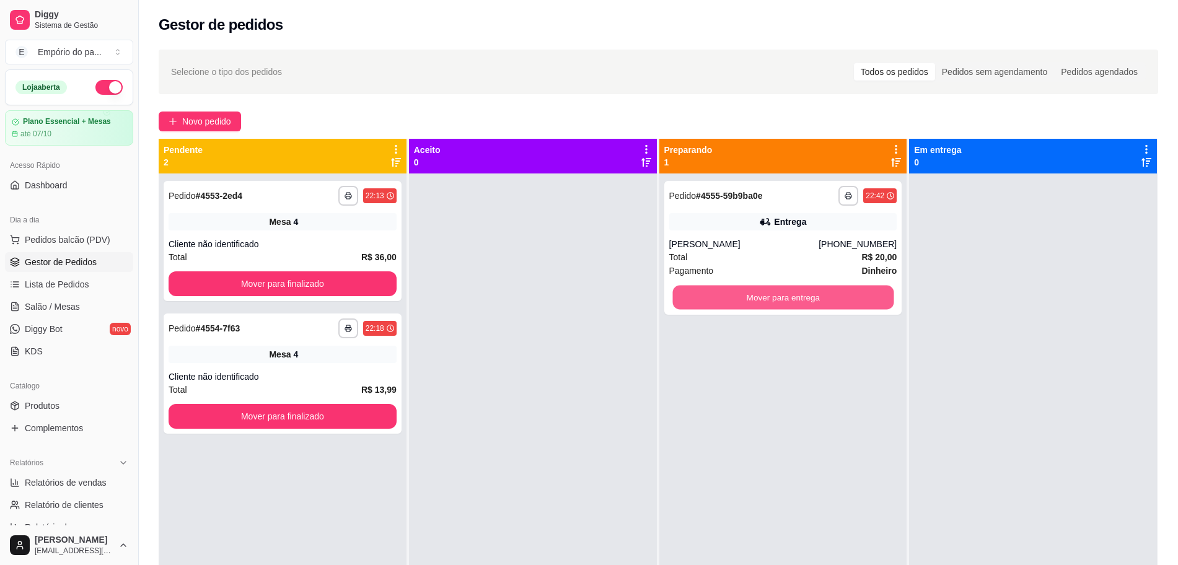
click at [713, 296] on button "Mover para entrega" at bounding box center [783, 298] width 221 height 24
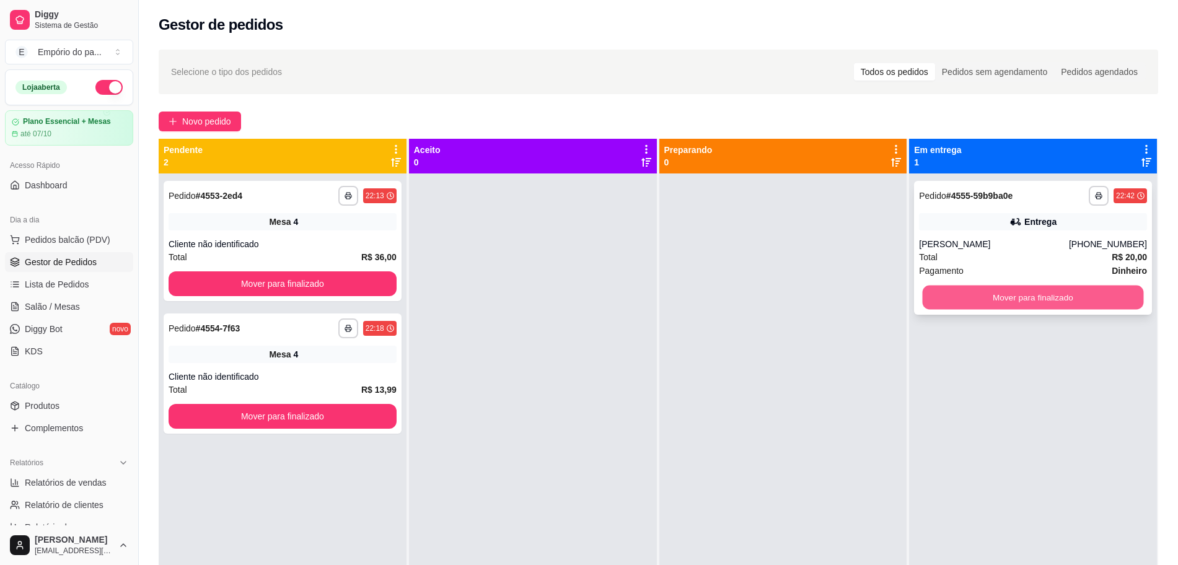
click at [1051, 301] on button "Mover para finalizado" at bounding box center [1033, 298] width 221 height 24
click at [60, 307] on span "Salão / Mesas" at bounding box center [52, 307] width 55 height 12
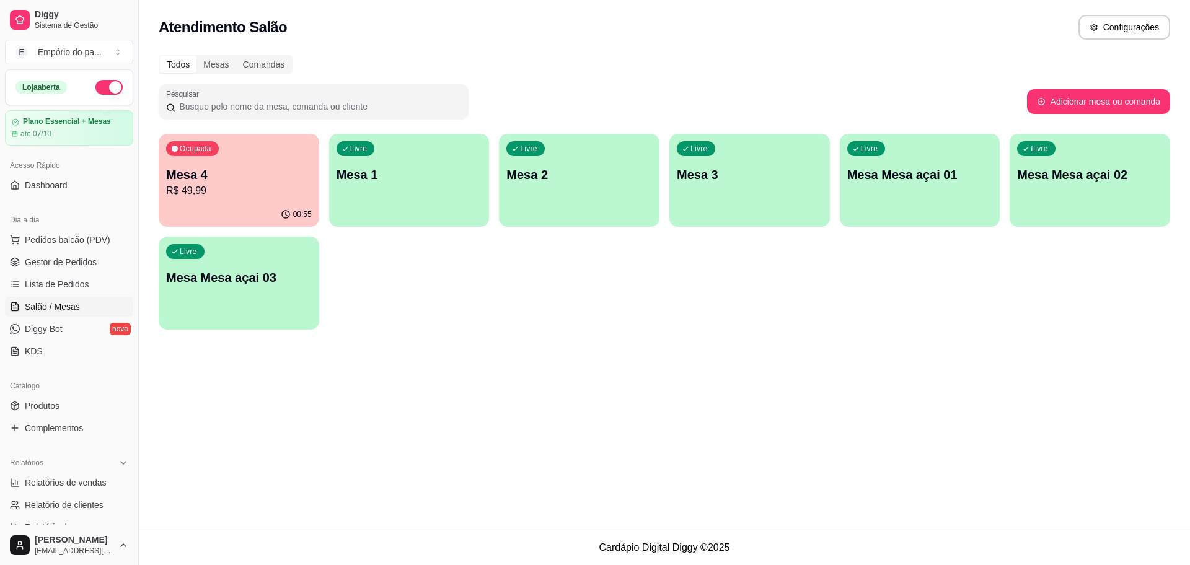
click at [210, 200] on div "Ocupada Mesa 4 R$ 49,99" at bounding box center [239, 168] width 161 height 69
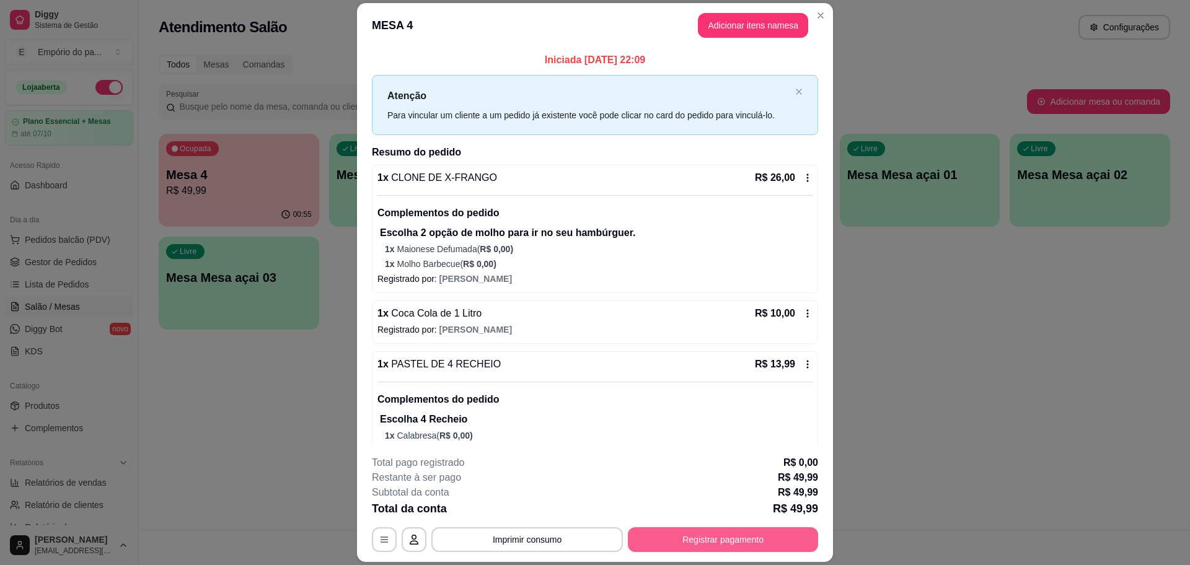
click at [780, 534] on button "Registrar pagamento" at bounding box center [723, 539] width 190 height 25
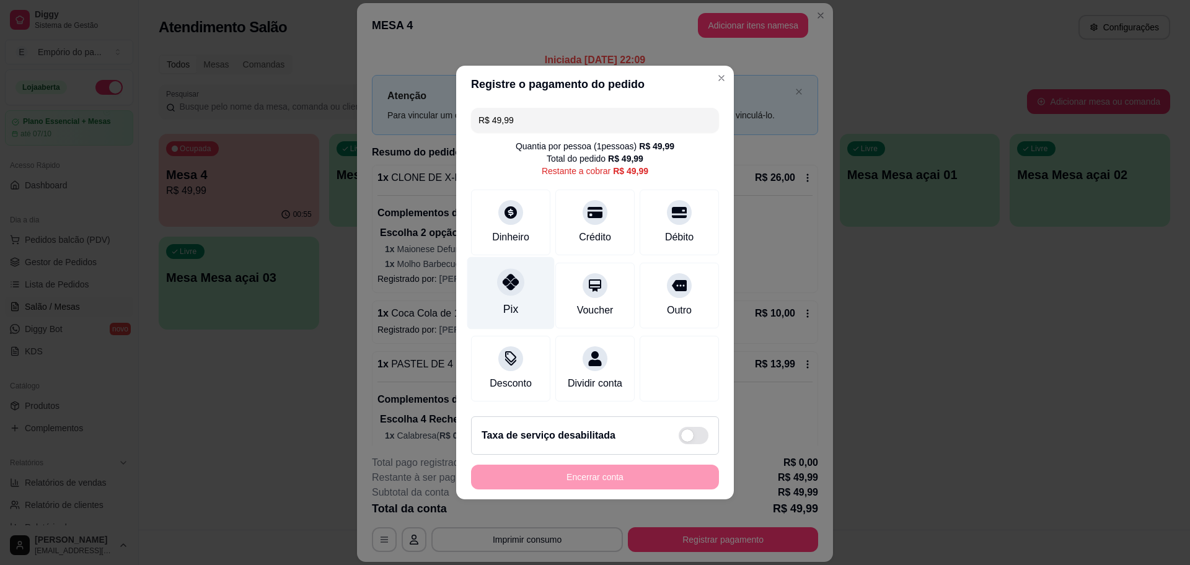
click at [509, 283] on div at bounding box center [510, 281] width 27 height 27
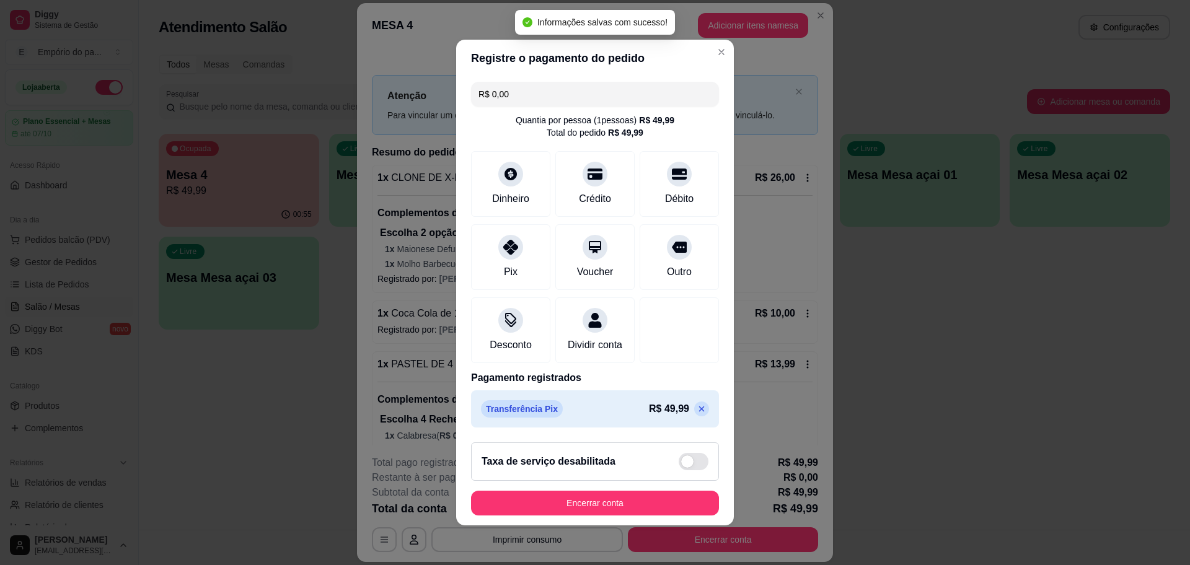
type input "R$ 0,00"
click at [616, 507] on button "Encerrar conta" at bounding box center [595, 504] width 240 height 24
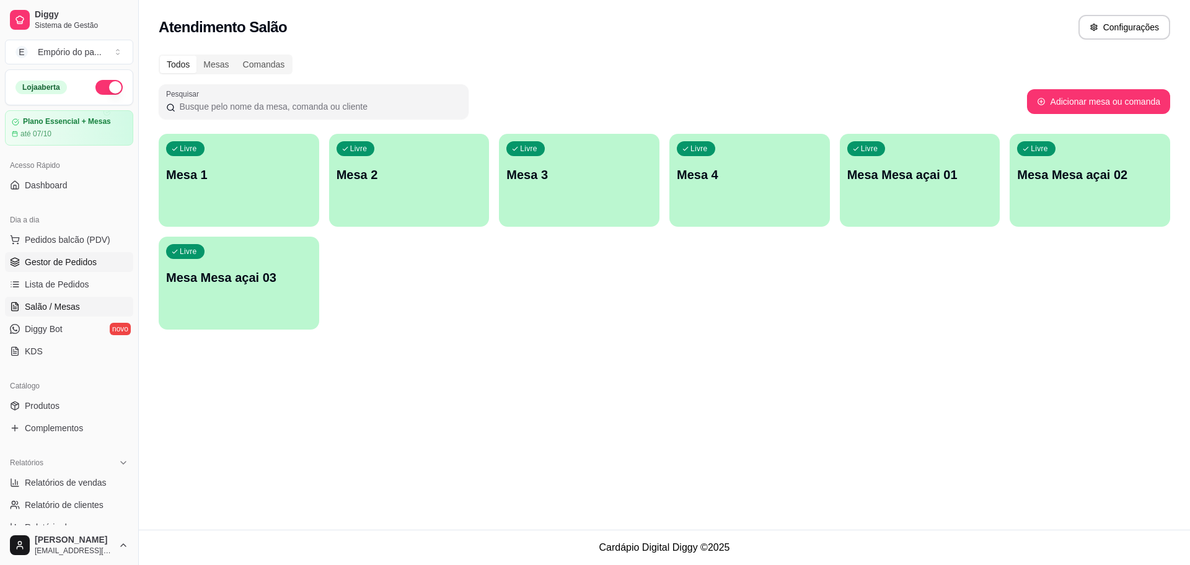
click at [32, 258] on span "Gestor de Pedidos" at bounding box center [61, 262] width 72 height 12
